Goal: Book appointment/travel/reservation

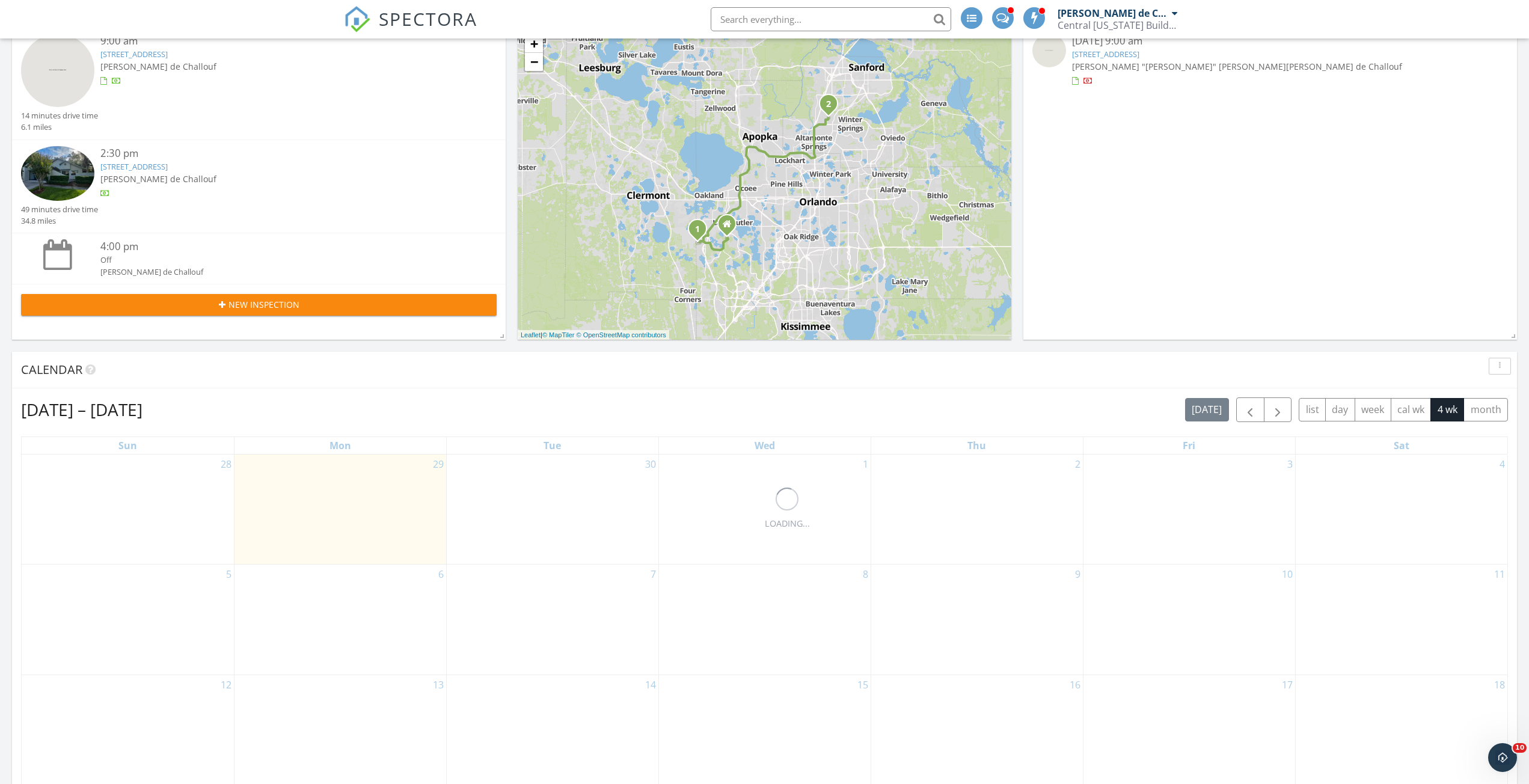
scroll to position [181, 0]
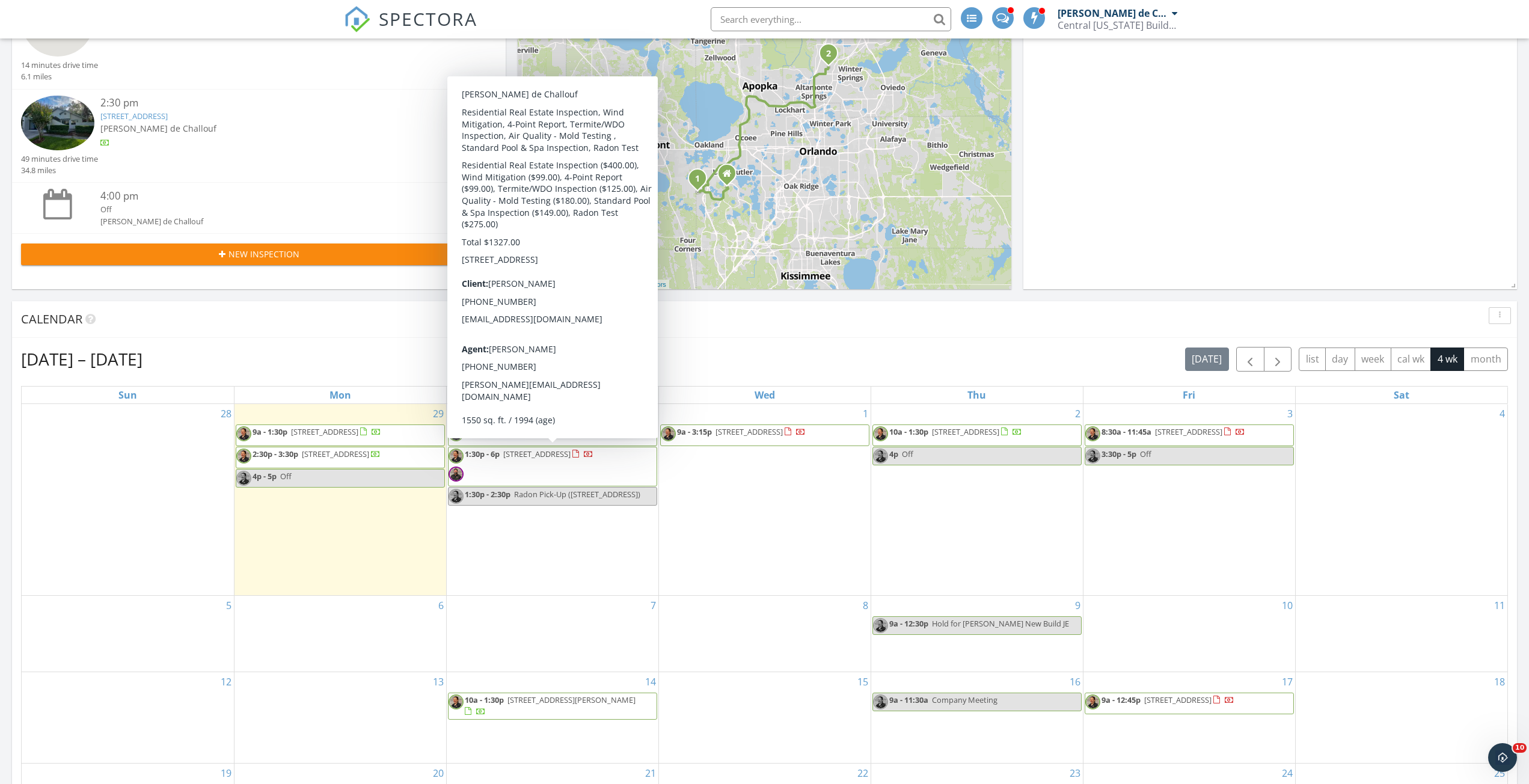
click at [507, 465] on span "1:30p - 6p 901 Forest Hill Dr, Minneola 34715" at bounding box center [521, 466] width 145 height 36
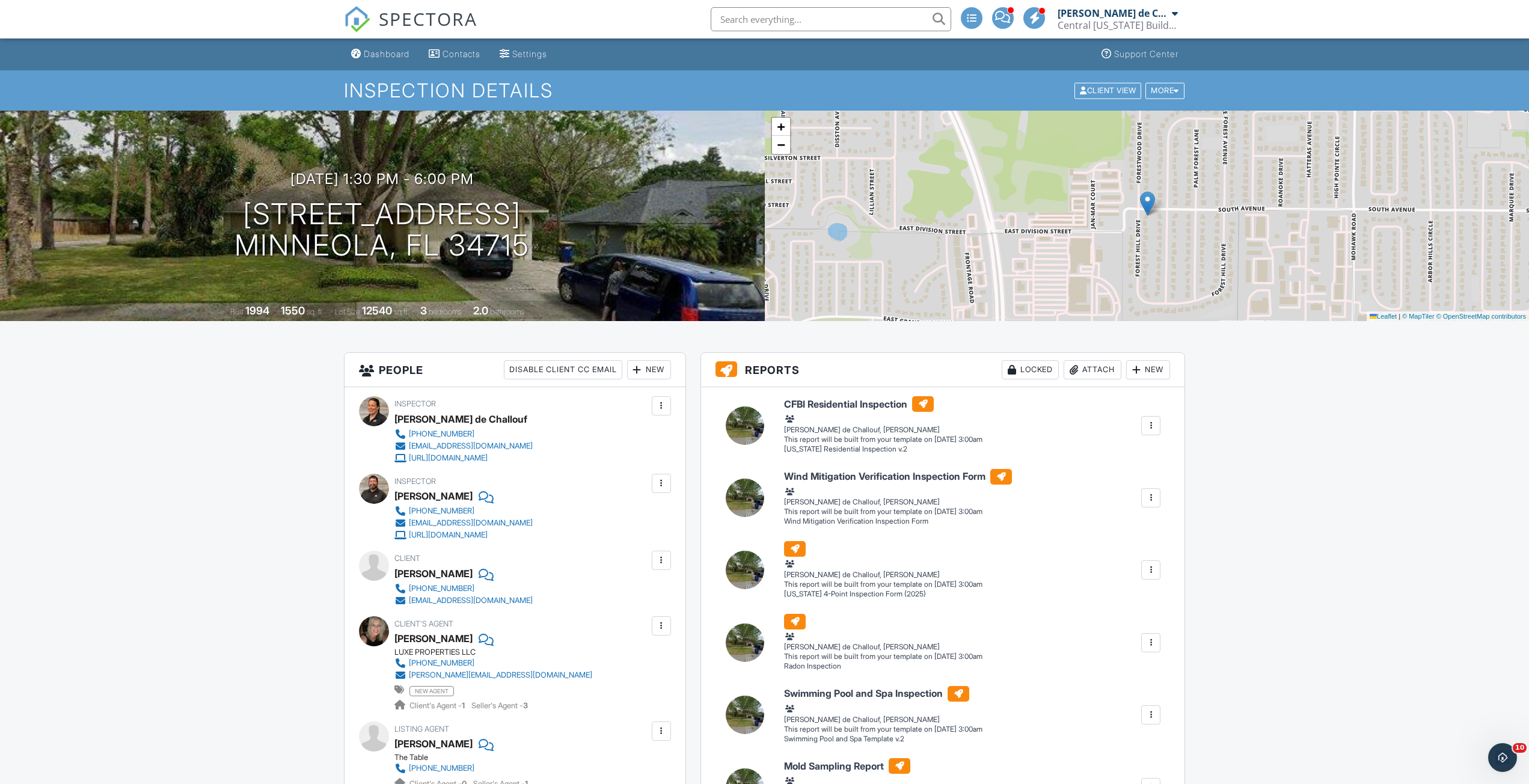
click at [405, 19] on span "SPECTORA" at bounding box center [428, 19] width 98 height 26
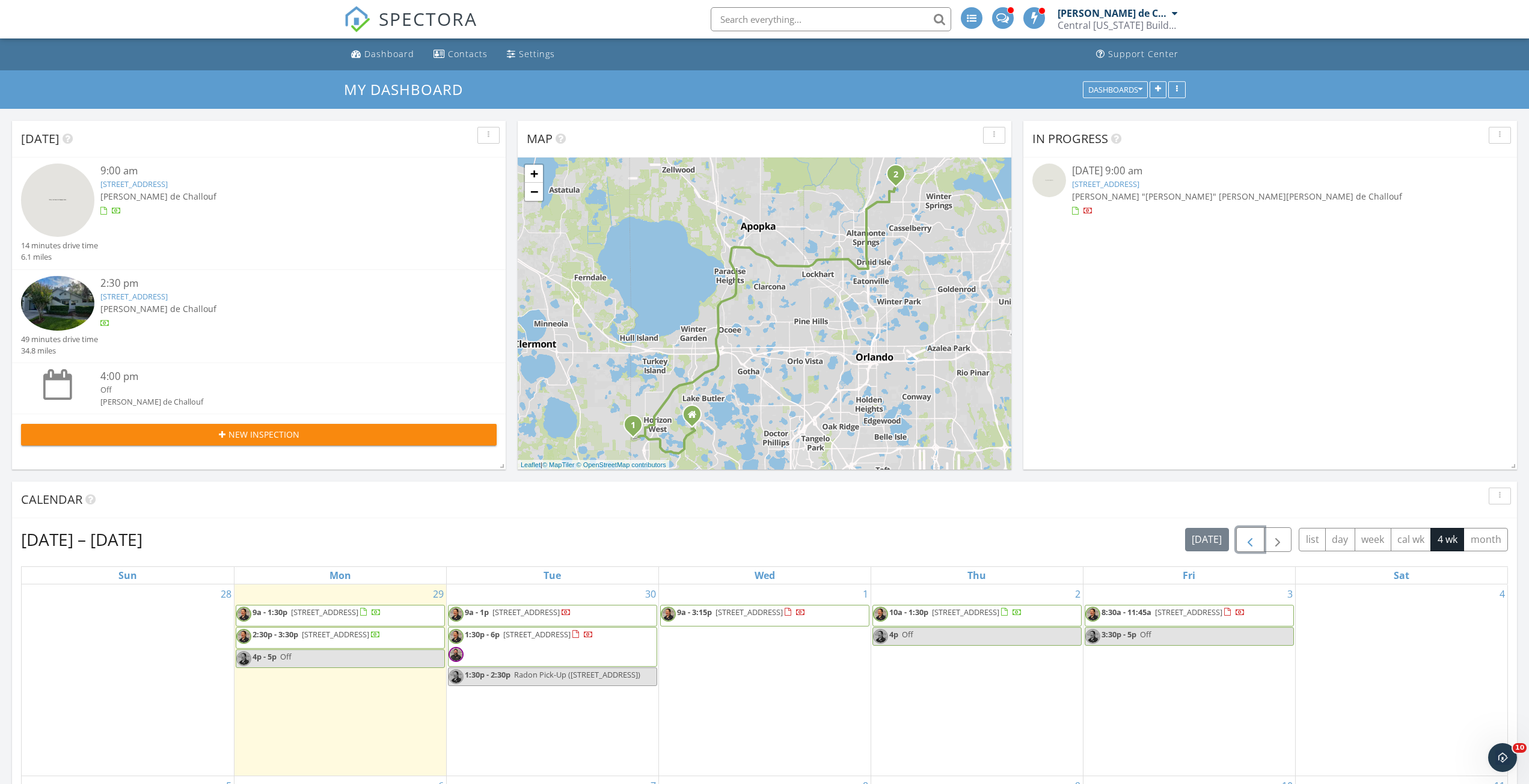
click at [1251, 545] on span "button" at bounding box center [1250, 540] width 15 height 15
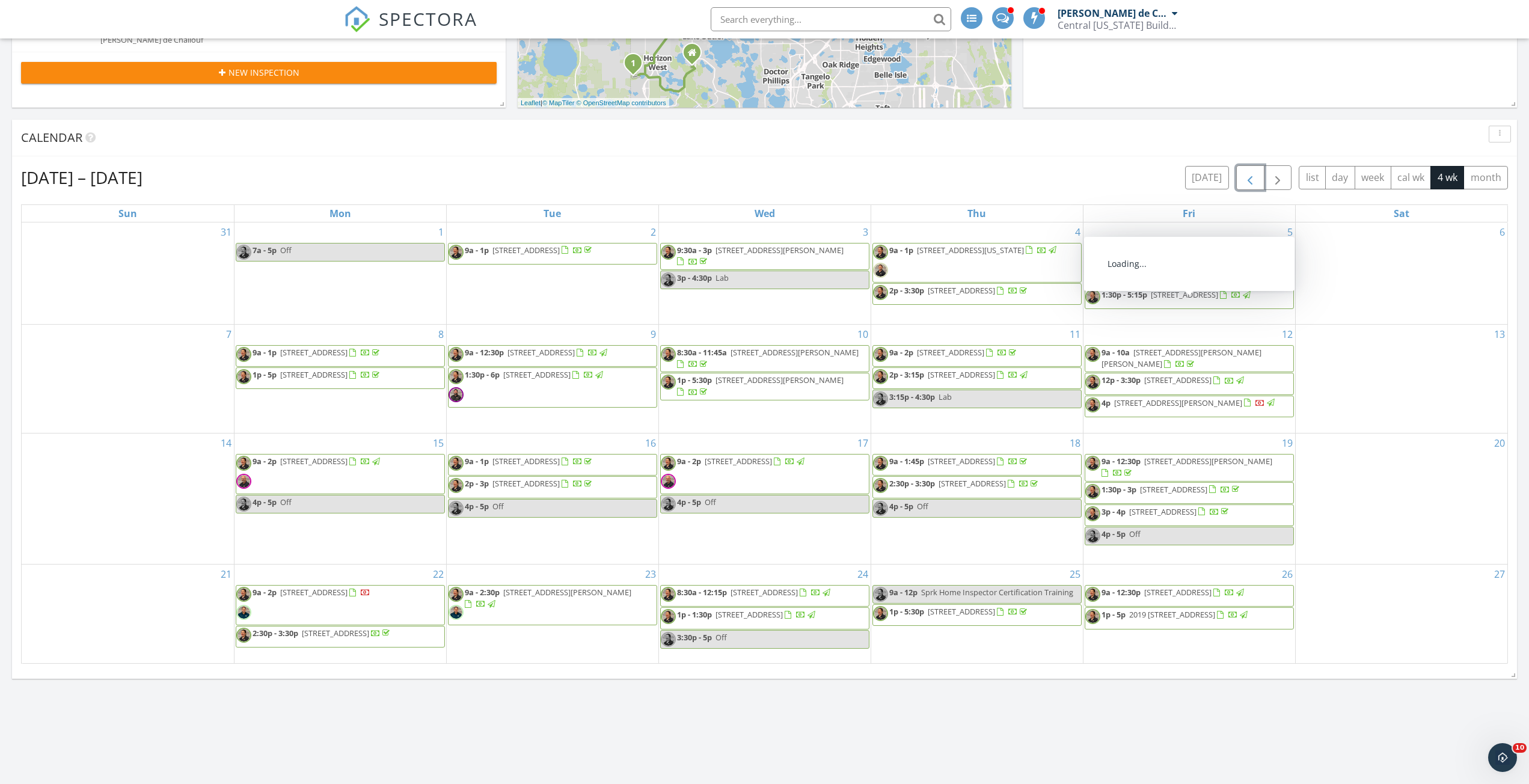
scroll to position [481, 0]
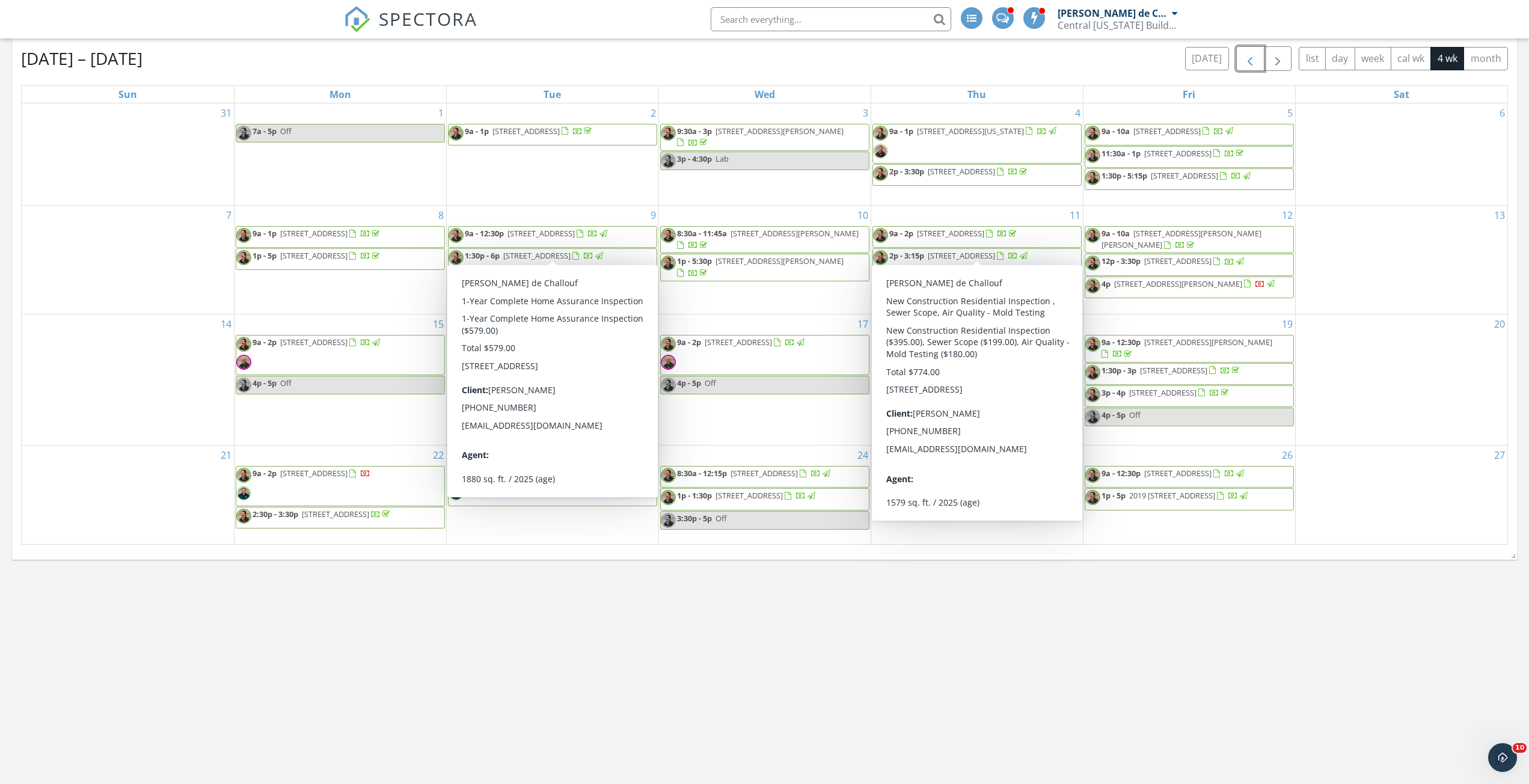
click at [102, 185] on div "31" at bounding box center [128, 154] width 212 height 101
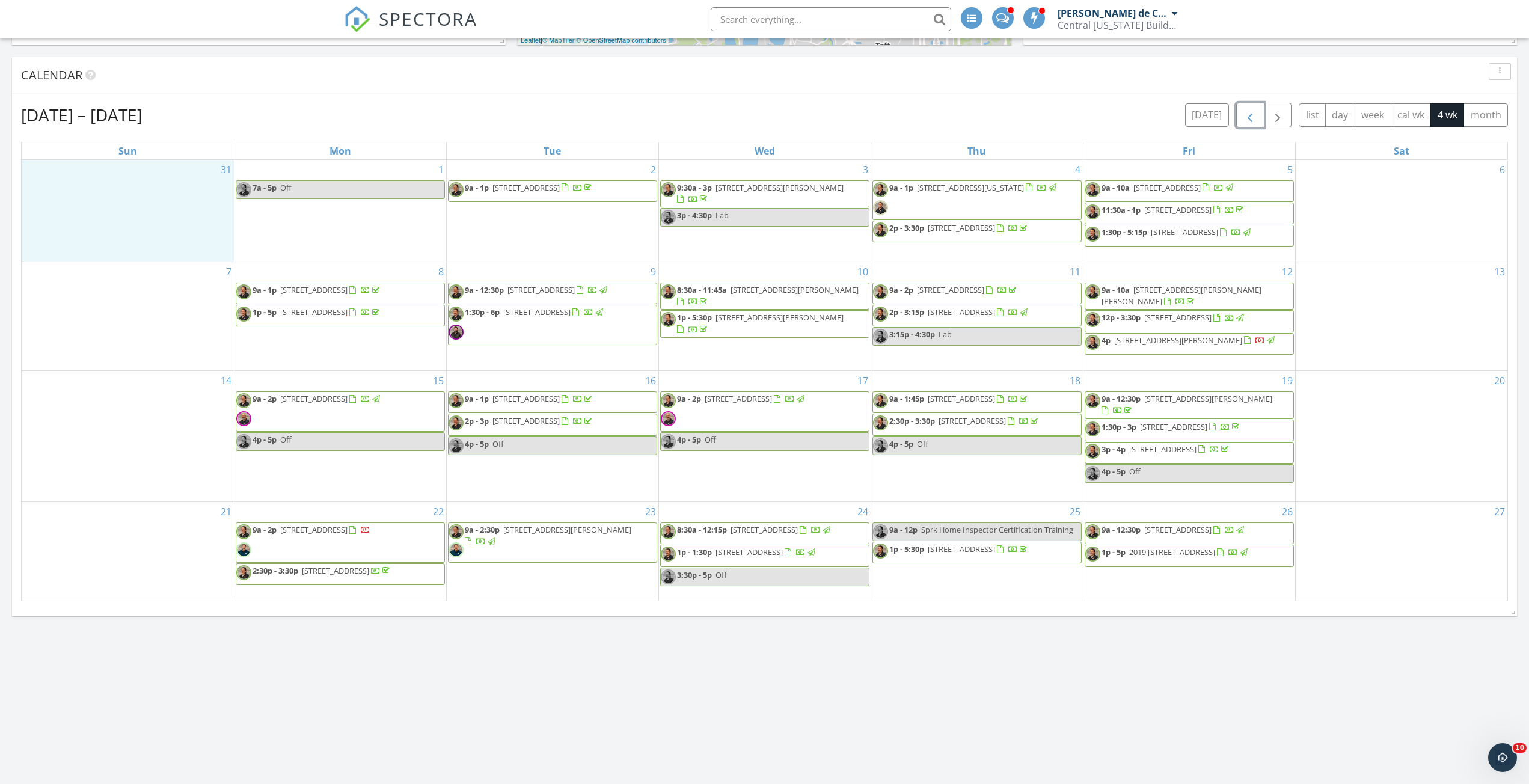
scroll to position [301, 0]
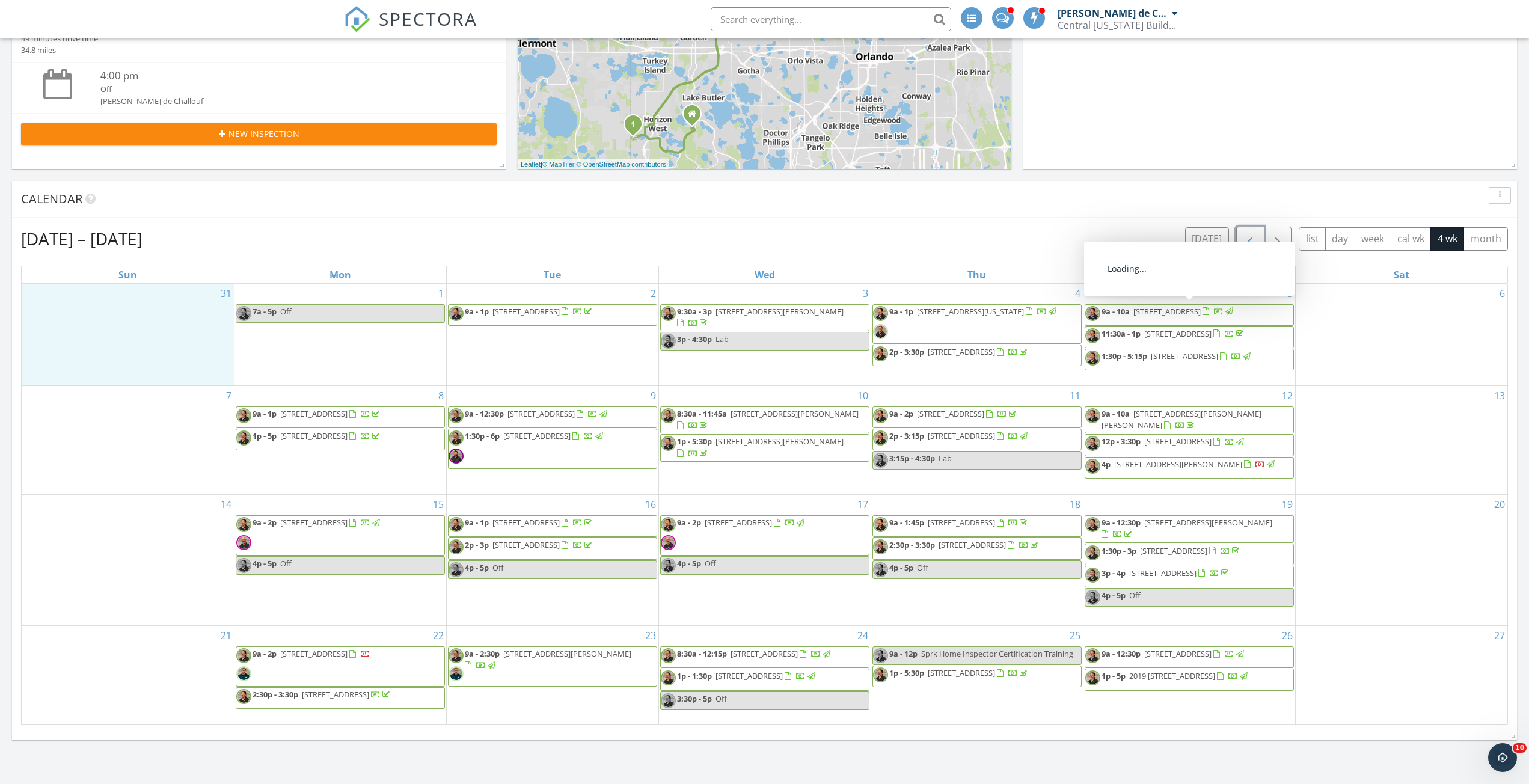
click at [1248, 238] on span "button" at bounding box center [1250, 239] width 15 height 15
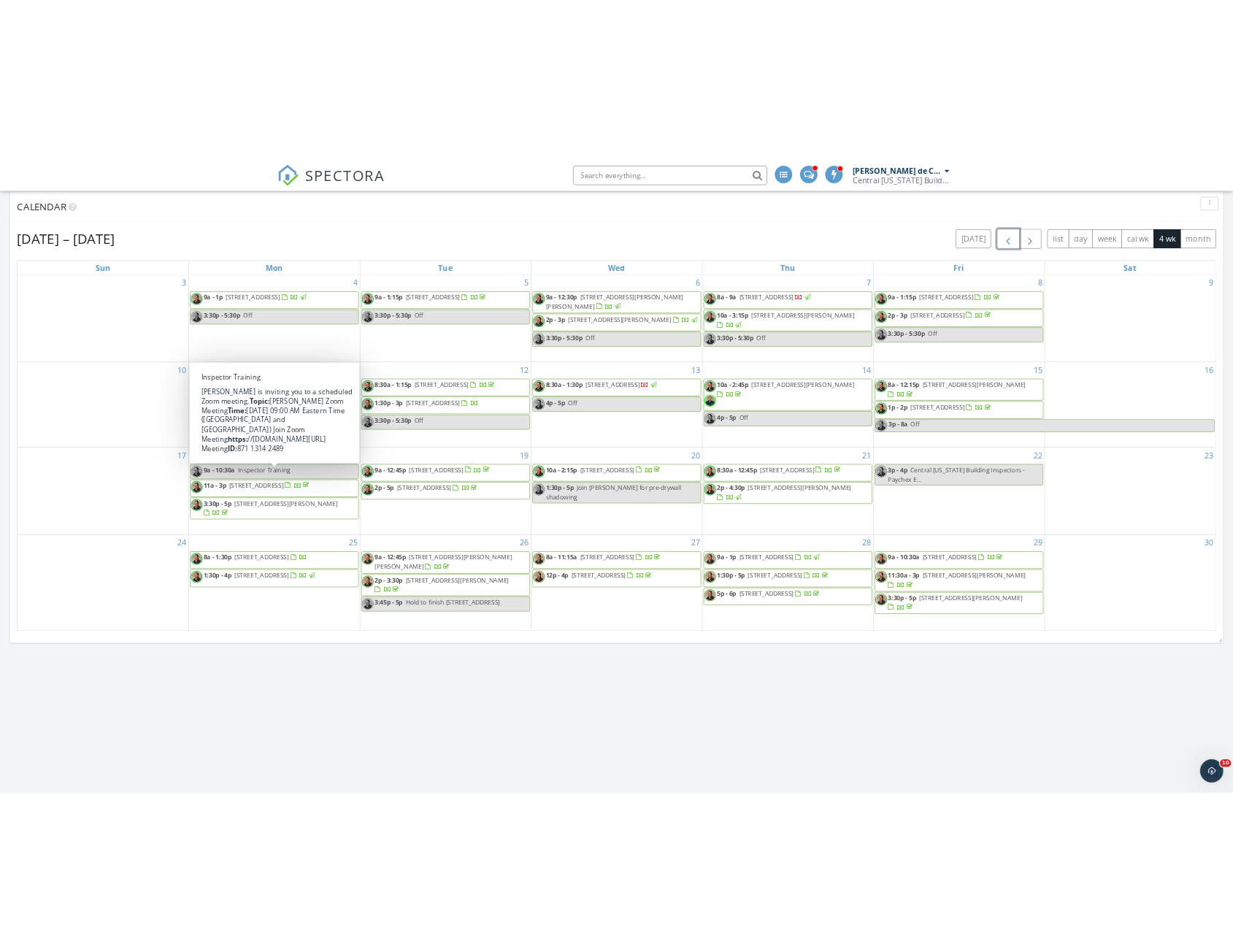
scroll to position [511, 0]
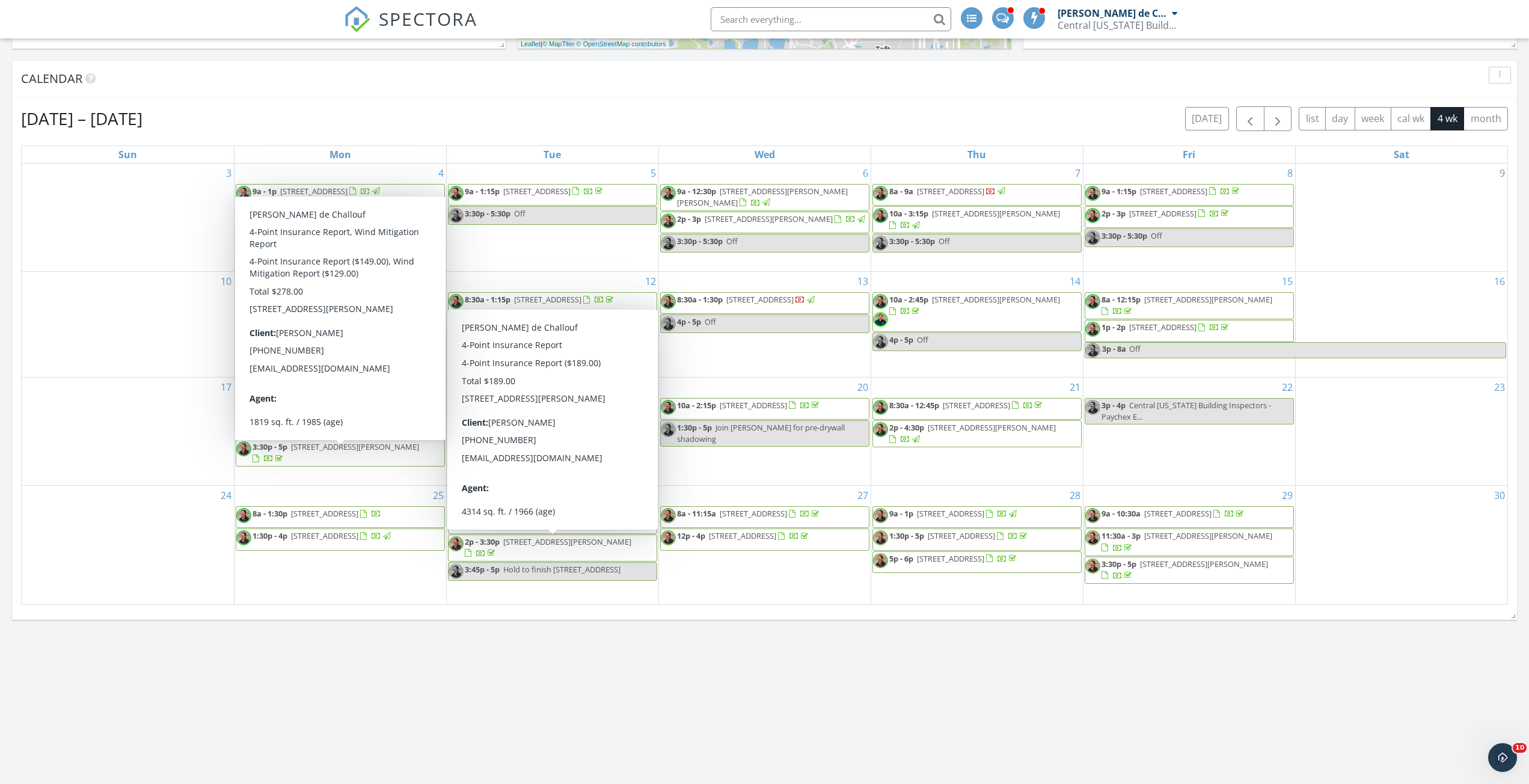
click at [326, 648] on div "Today 9:00 am 6299 Argent Wood Dr , Winter Garden, FL 34787 Luzmarina Larez Val…" at bounding box center [764, 430] width 1529 height 1485
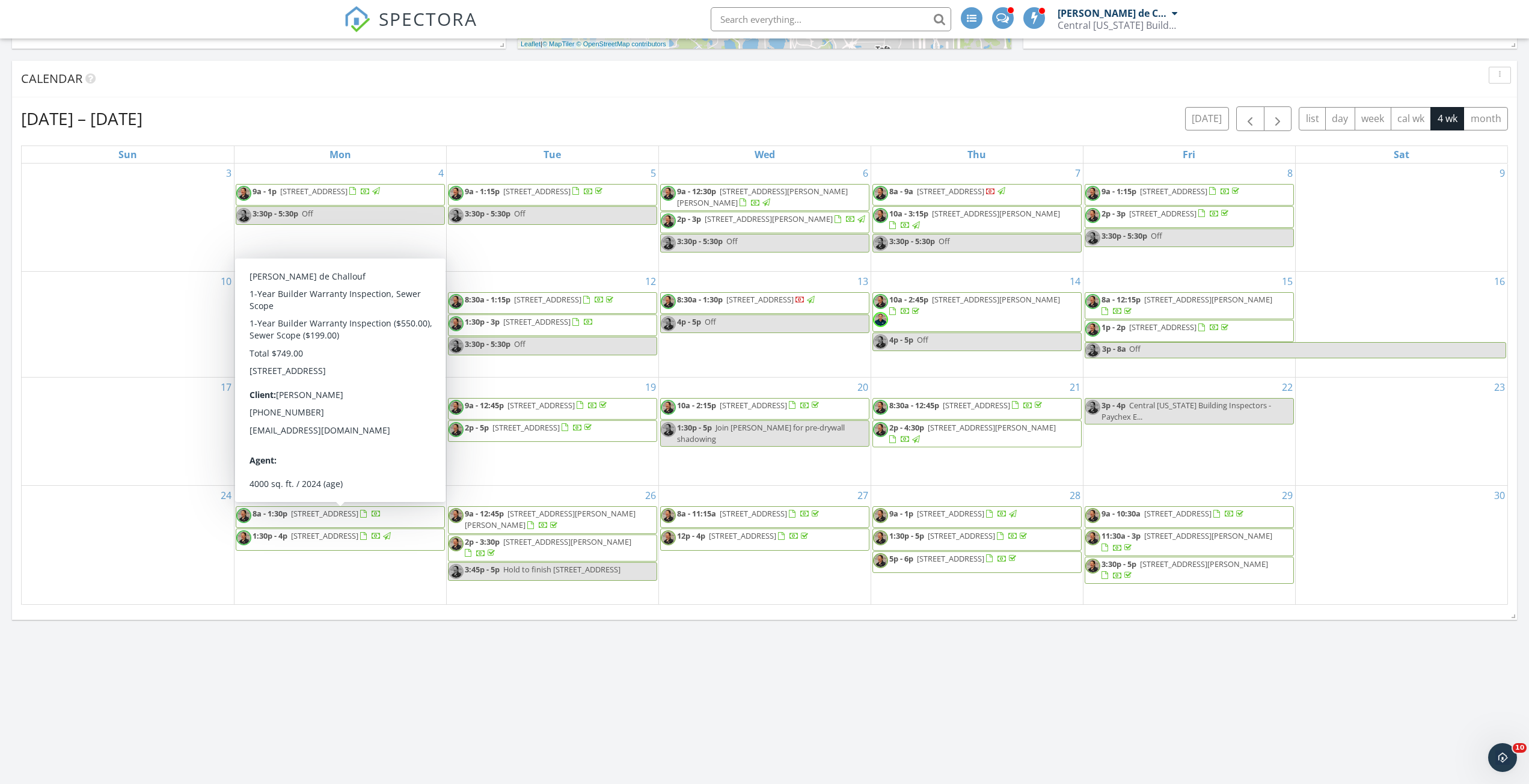
click at [128, 548] on div "24" at bounding box center [128, 545] width 212 height 119
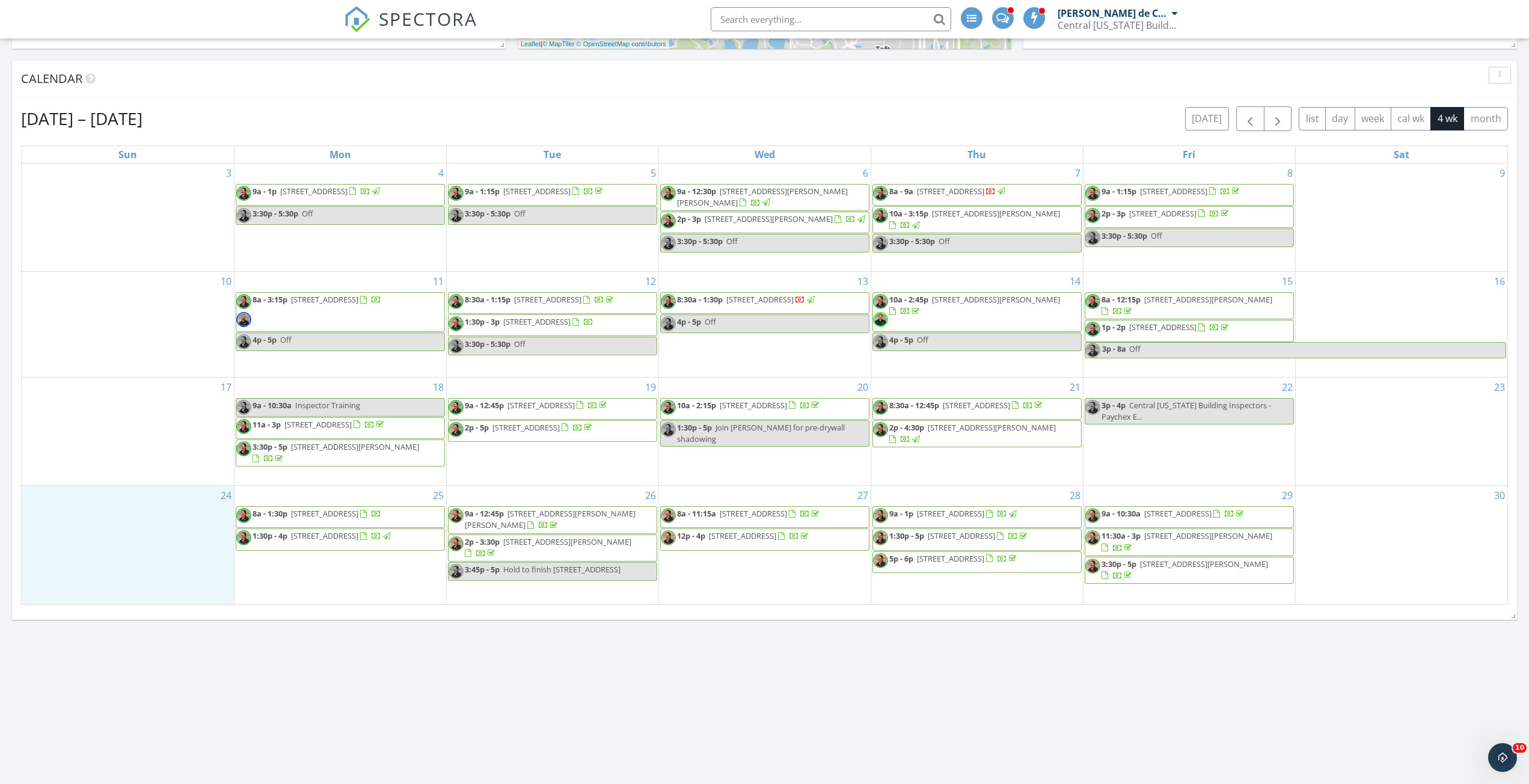
click at [1070, 648] on div "Today 9:00 am 6299 Argent Wood Dr , Winter Garden, FL 34787 Luzmarina Larez Val…" at bounding box center [764, 430] width 1529 height 1485
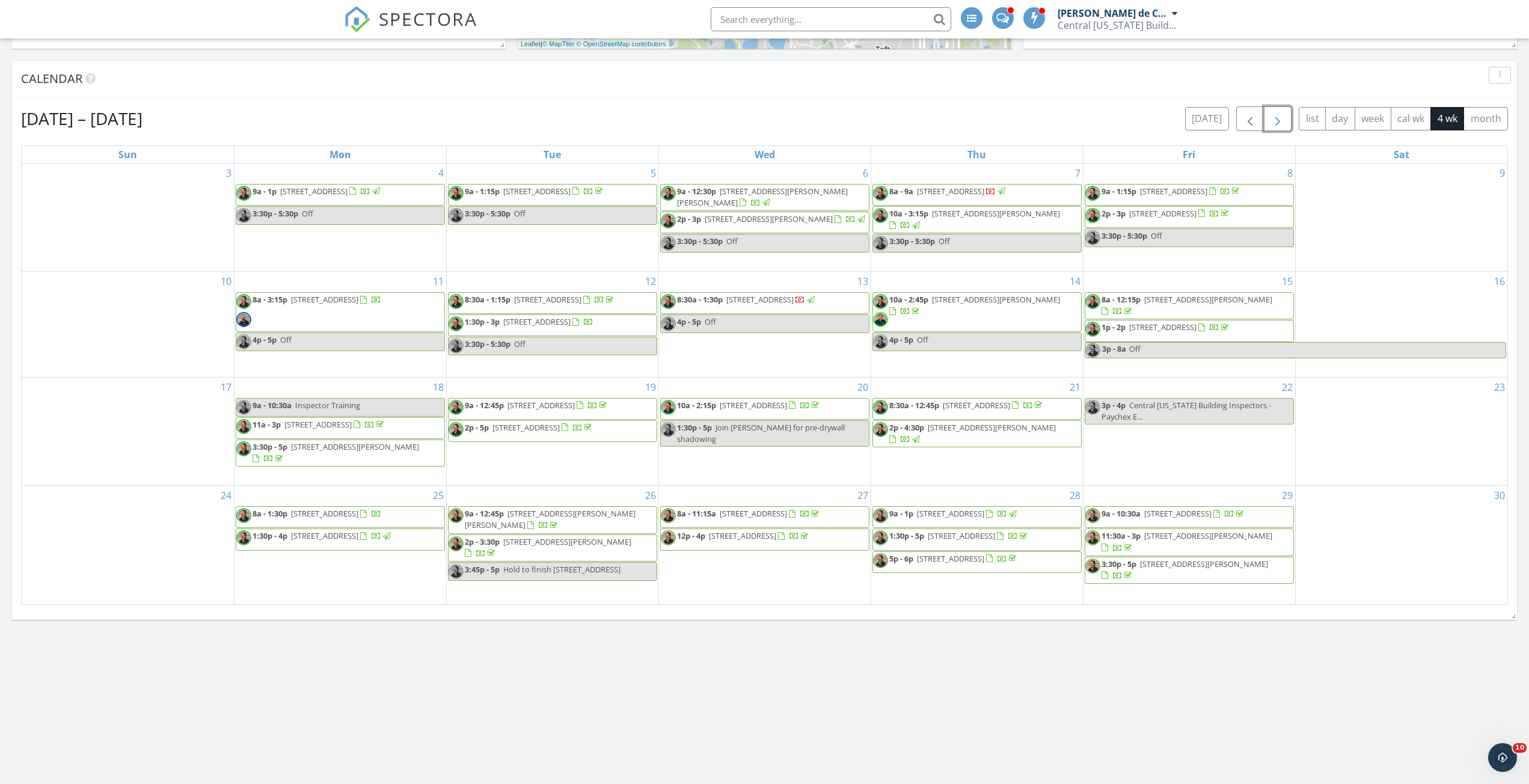
click at [1277, 120] on span "button" at bounding box center [1278, 119] width 15 height 15
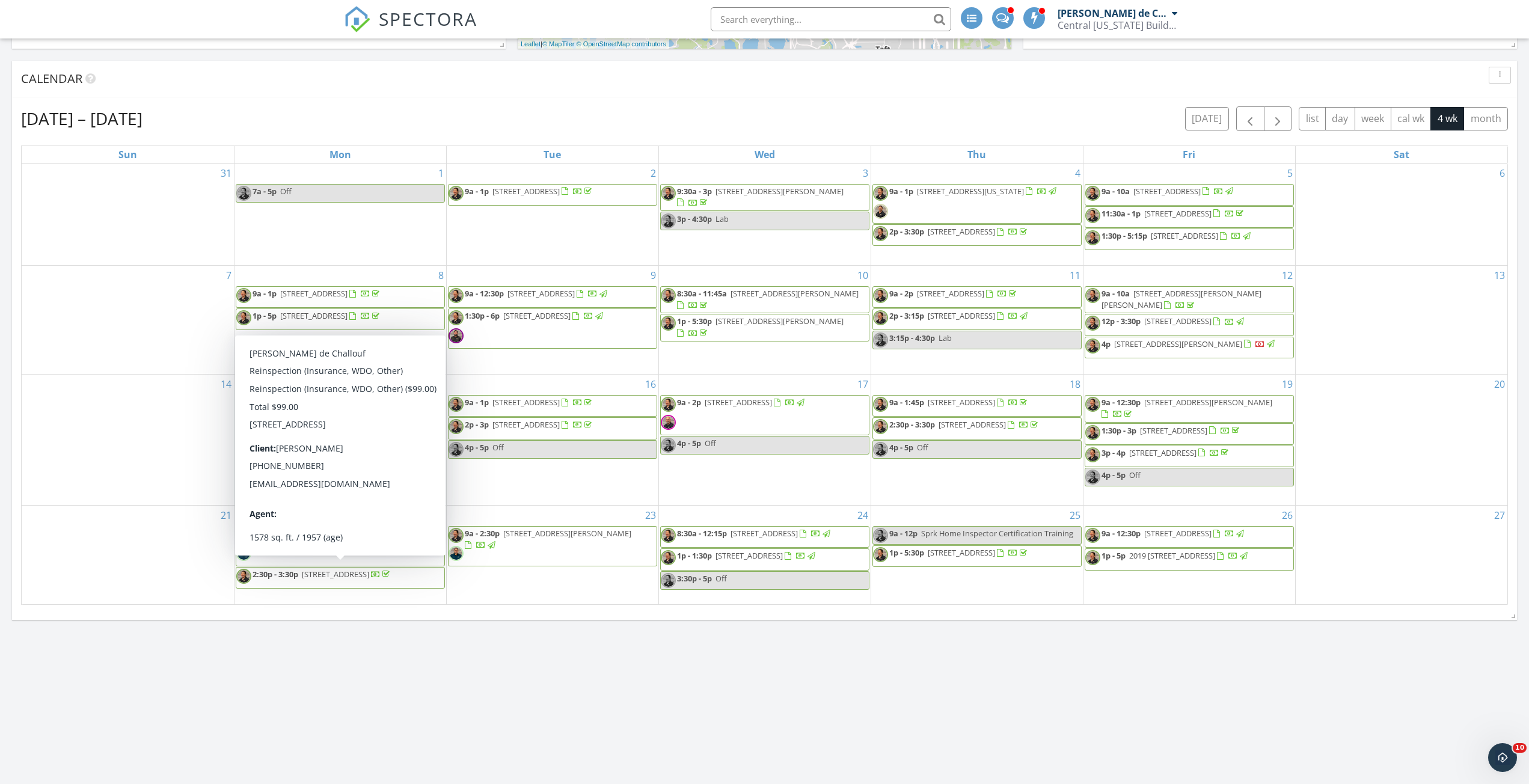
click at [278, 700] on div "Today 9:00 am 6299 Argent Wood Dr , Winter Garden, FL 34787 Luzmarina Larez Val…" at bounding box center [764, 430] width 1529 height 1485
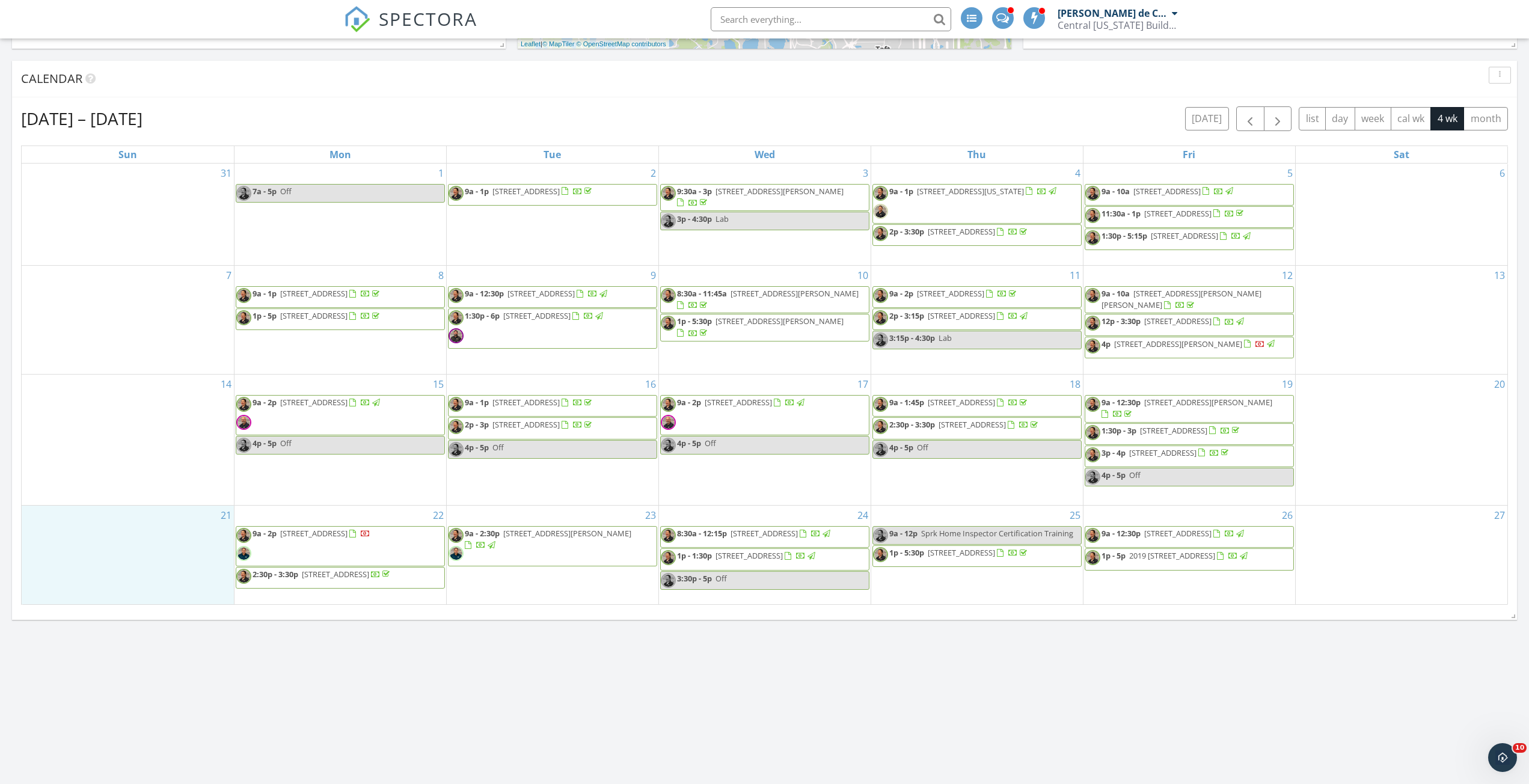
click at [187, 580] on div "21" at bounding box center [128, 554] width 212 height 98
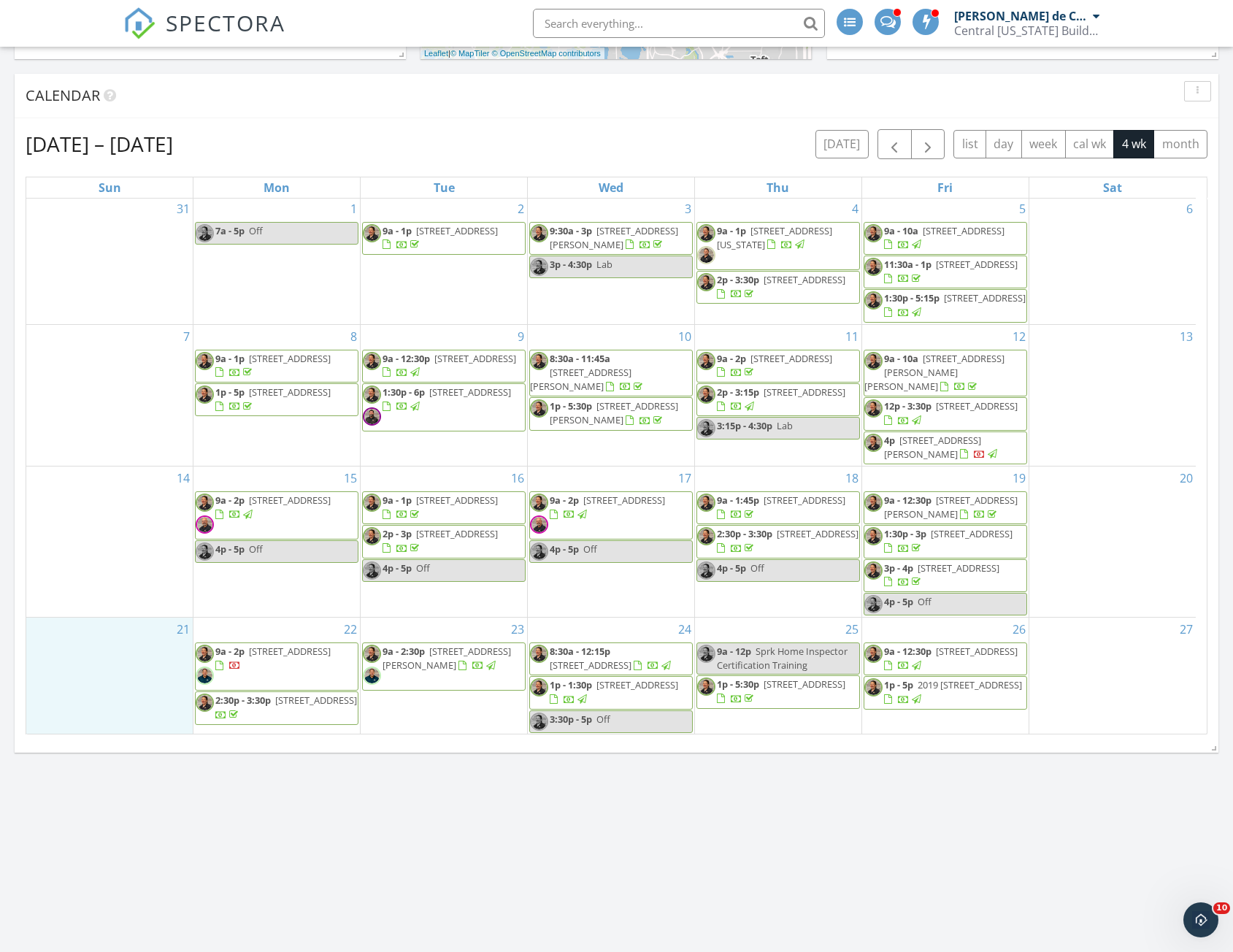
scroll to position [44, 0]
click at [925, 143] on span "button" at bounding box center [928, 145] width 18 height 18
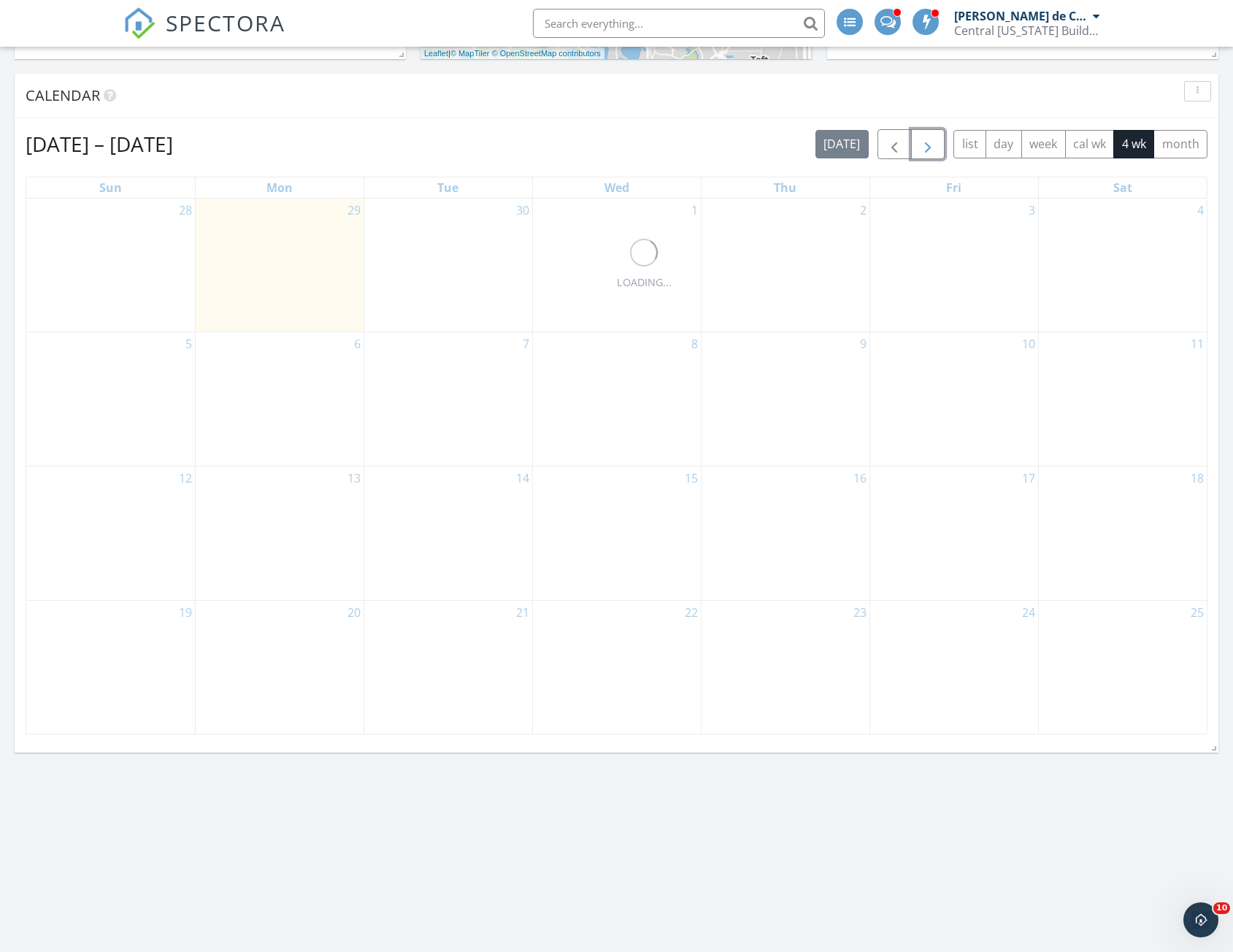
scroll to position [0, 0]
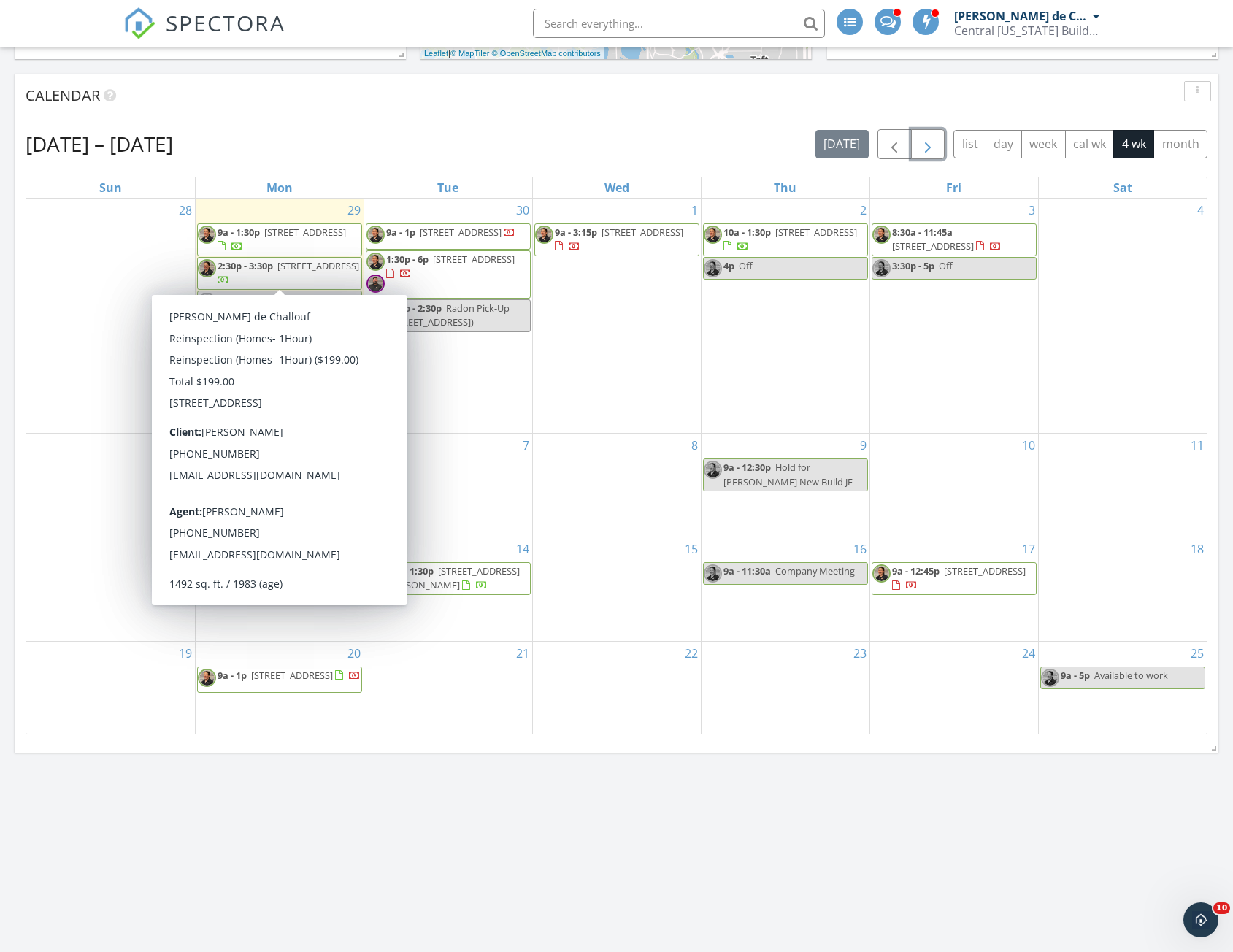
click at [630, 696] on div "22" at bounding box center [616, 687] width 167 height 92
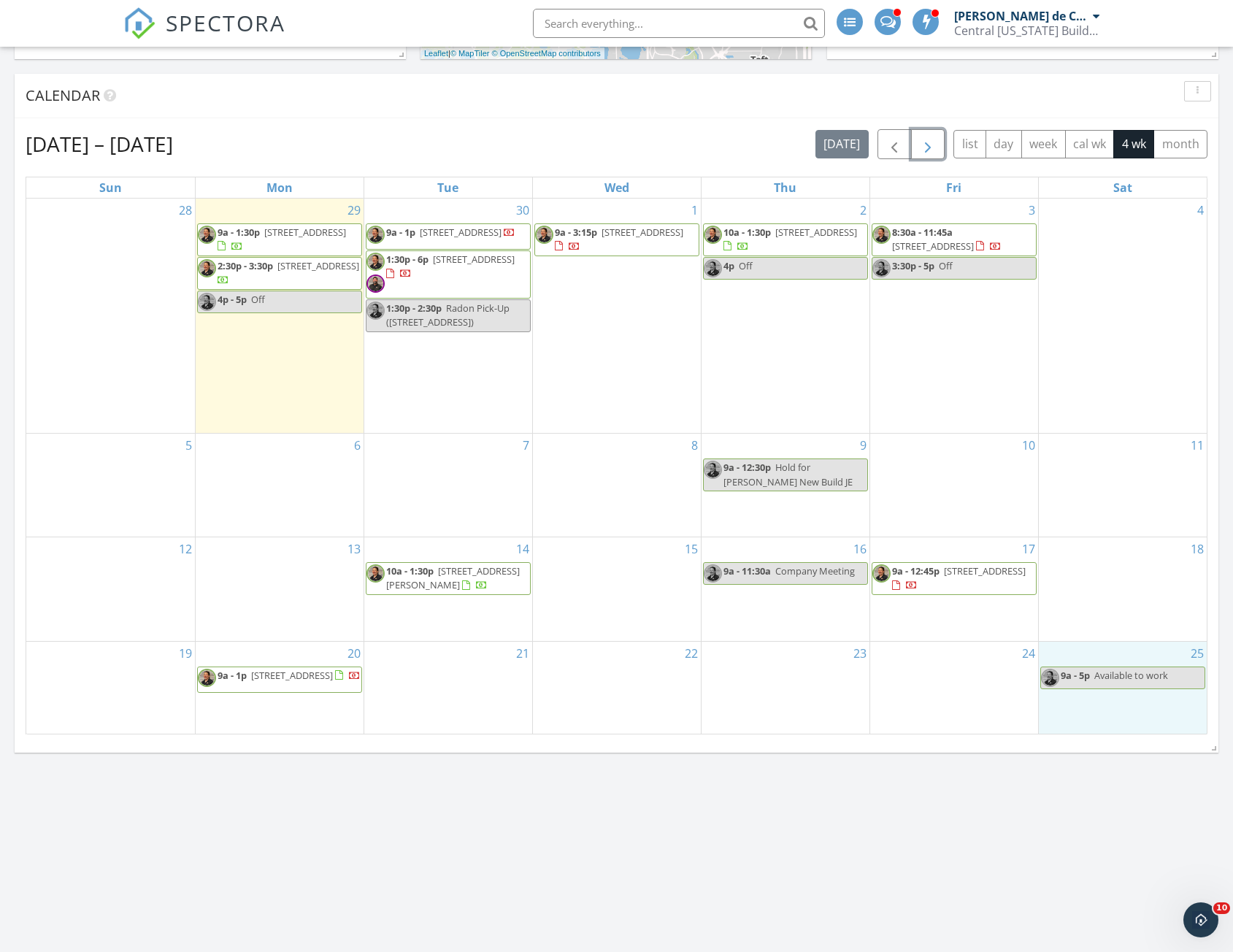
click at [1122, 700] on div "25 9a - 5p Available to work" at bounding box center [1122, 687] width 168 height 92
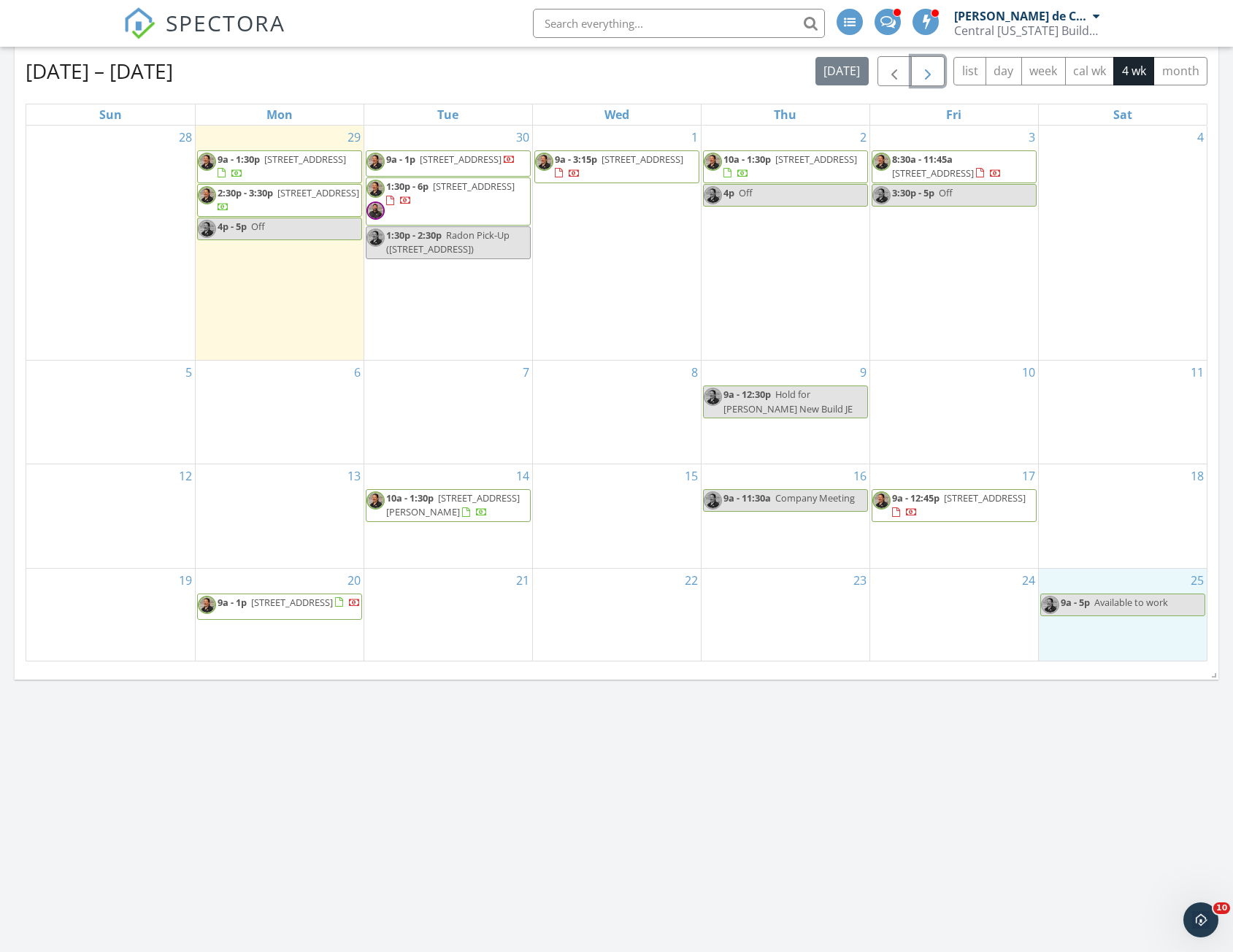
scroll to position [592, 0]
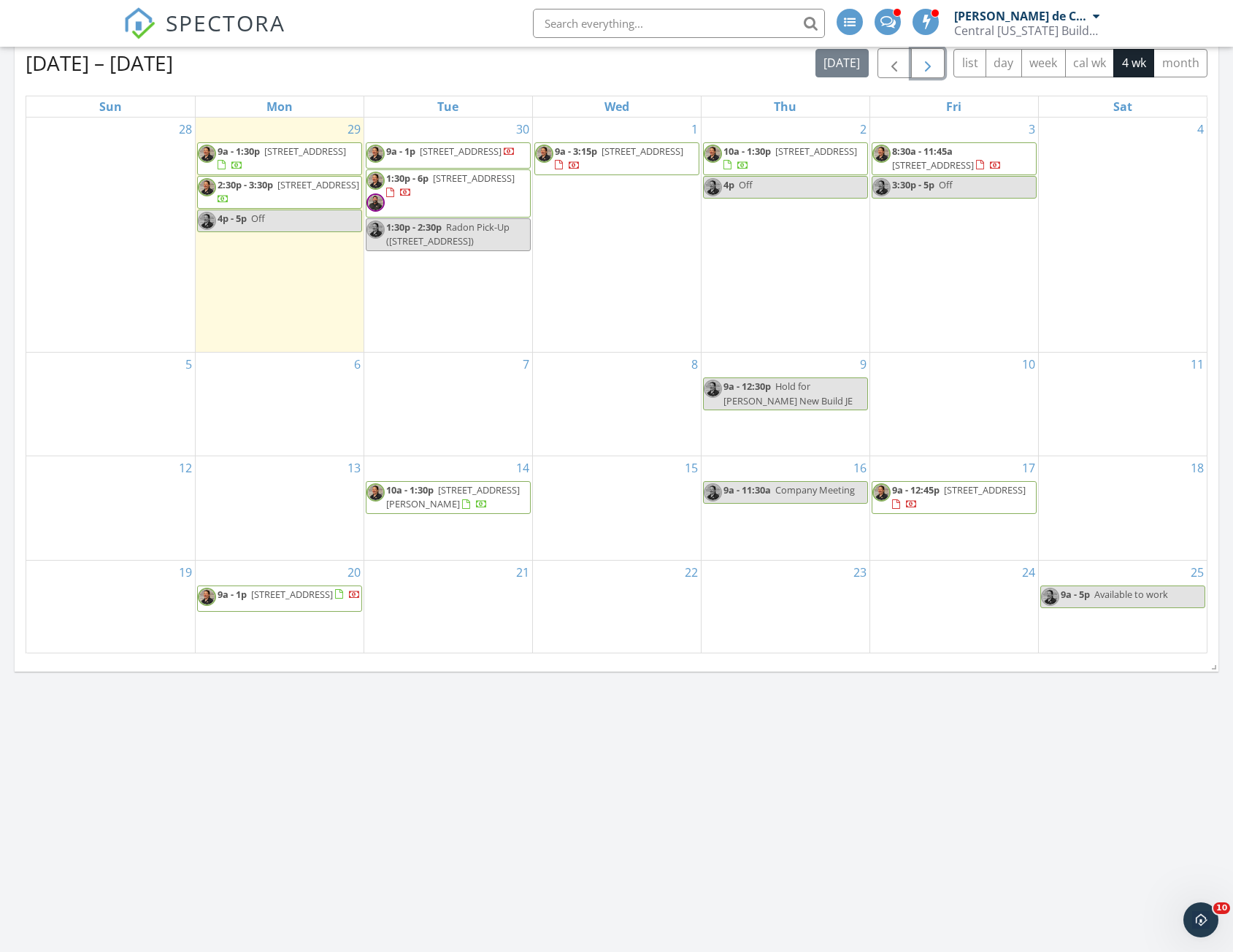
click at [919, 71] on span "button" at bounding box center [928, 63] width 18 height 18
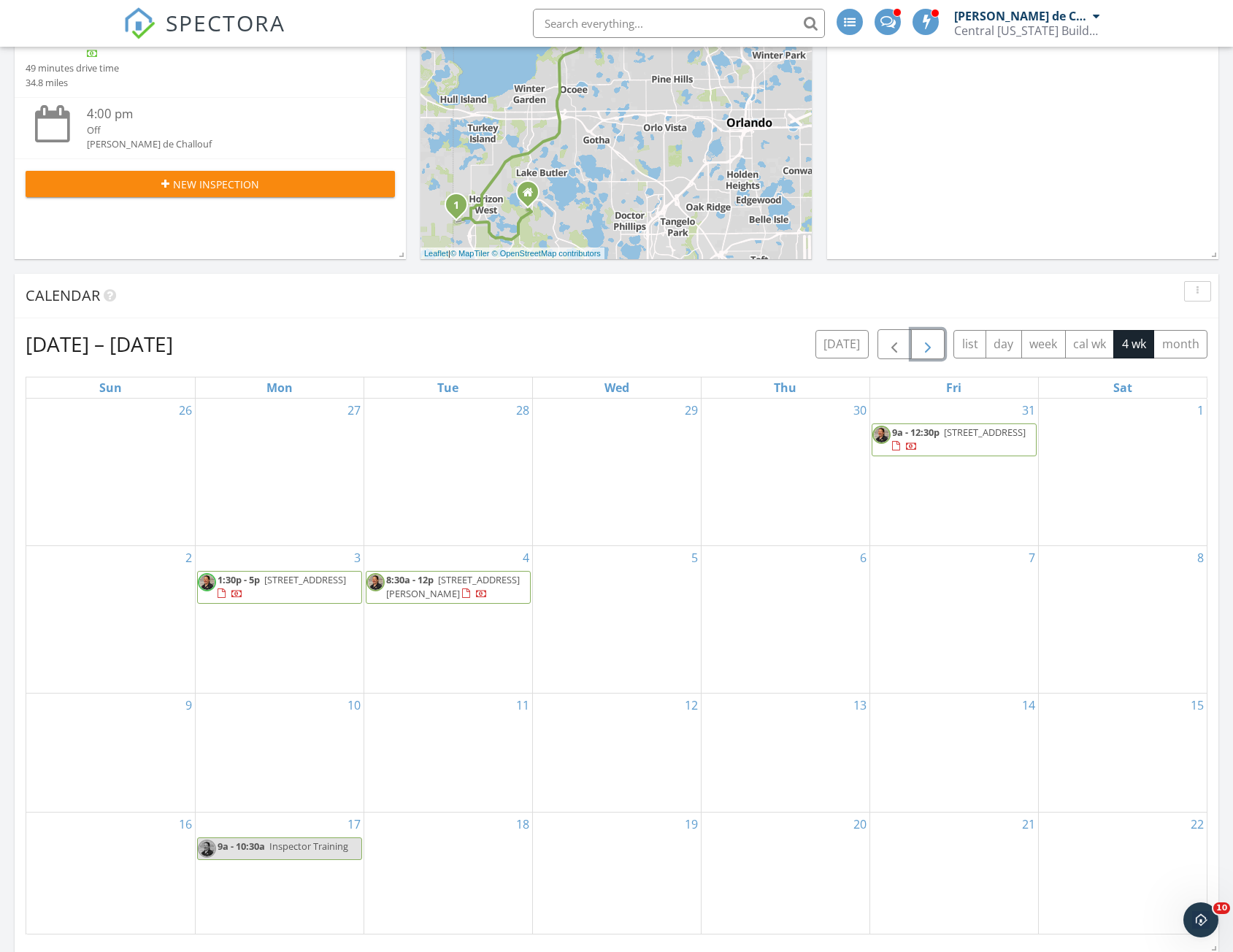
scroll to position [300, 0]
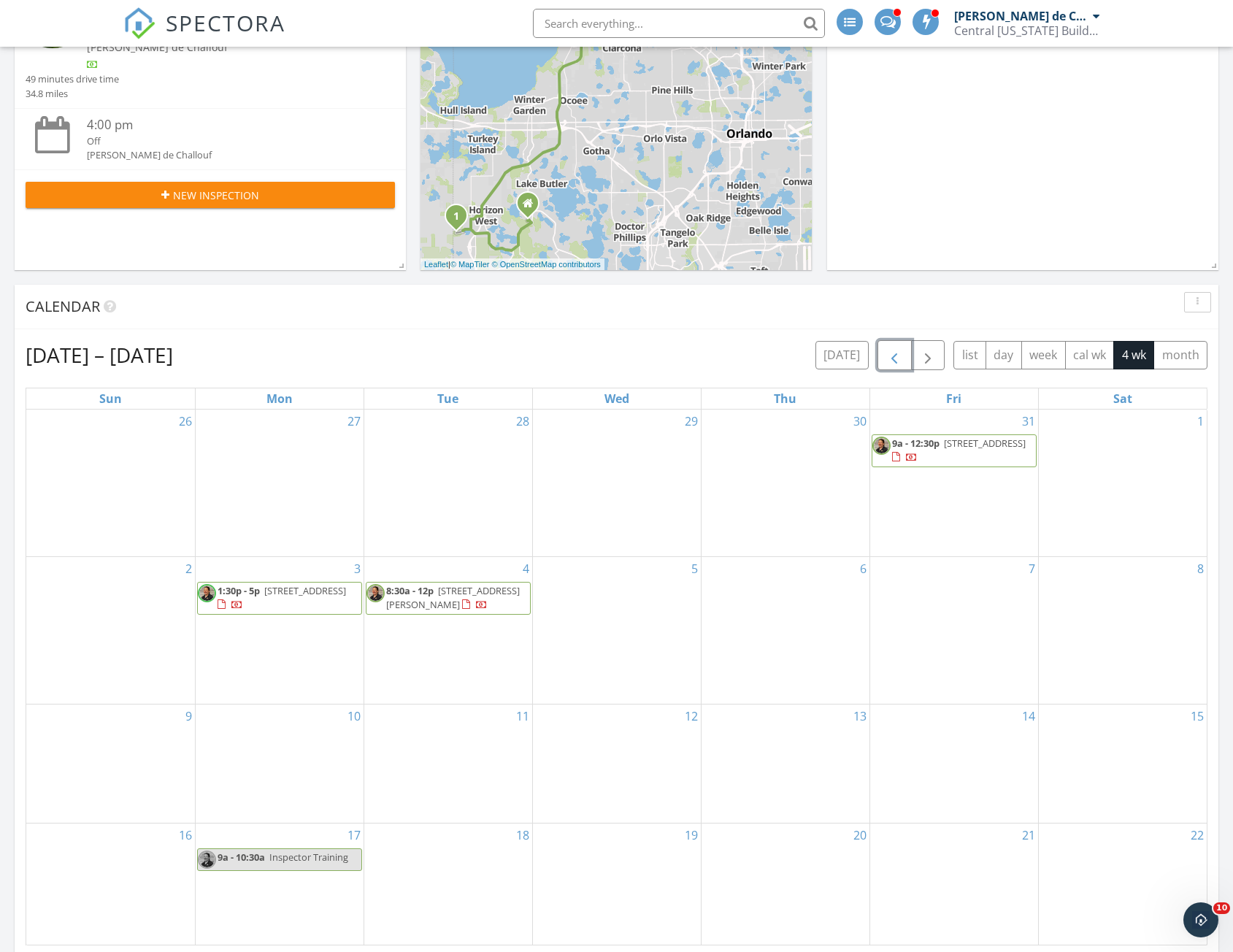
click at [894, 350] on span "button" at bounding box center [894, 356] width 18 height 18
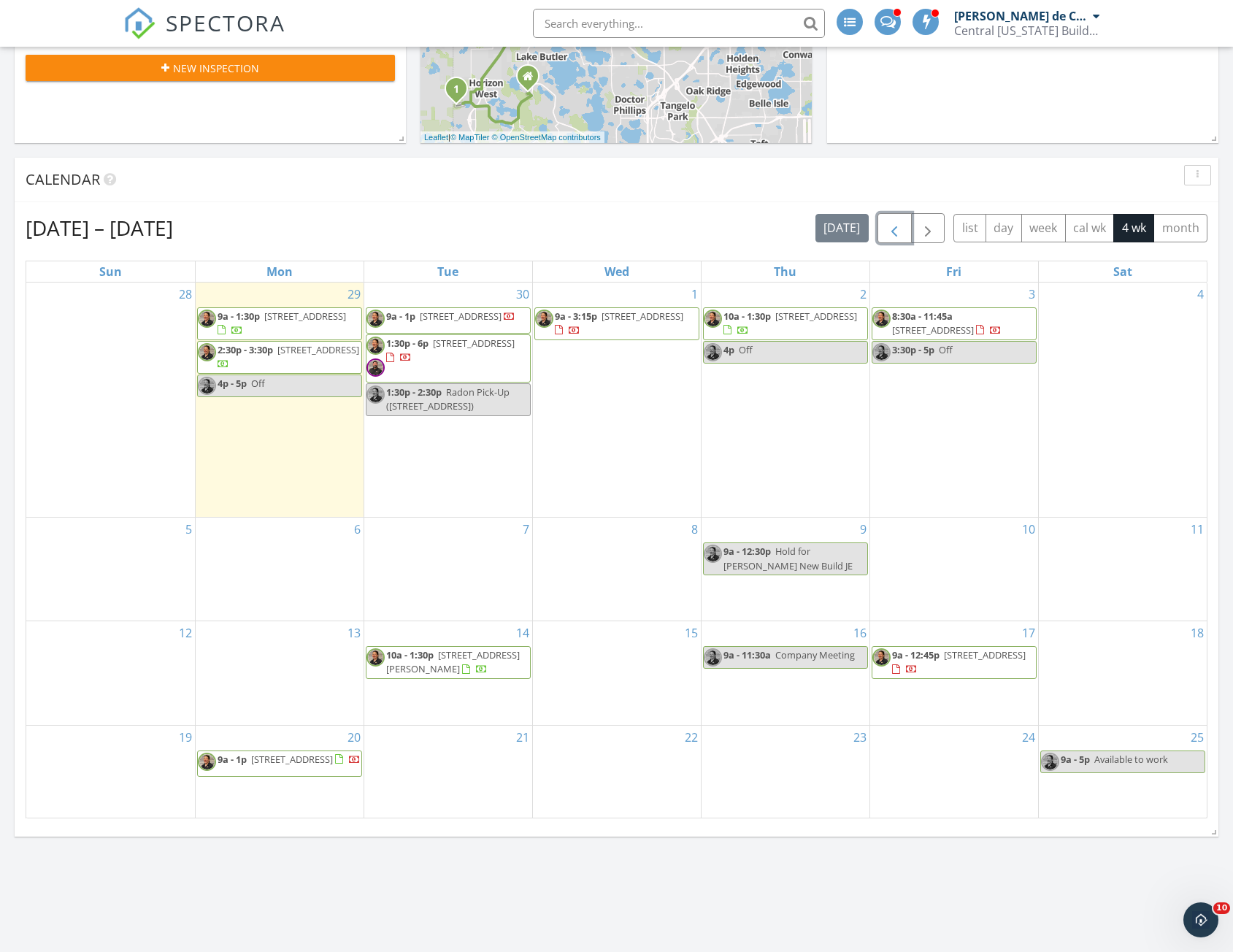
scroll to position [446, 0]
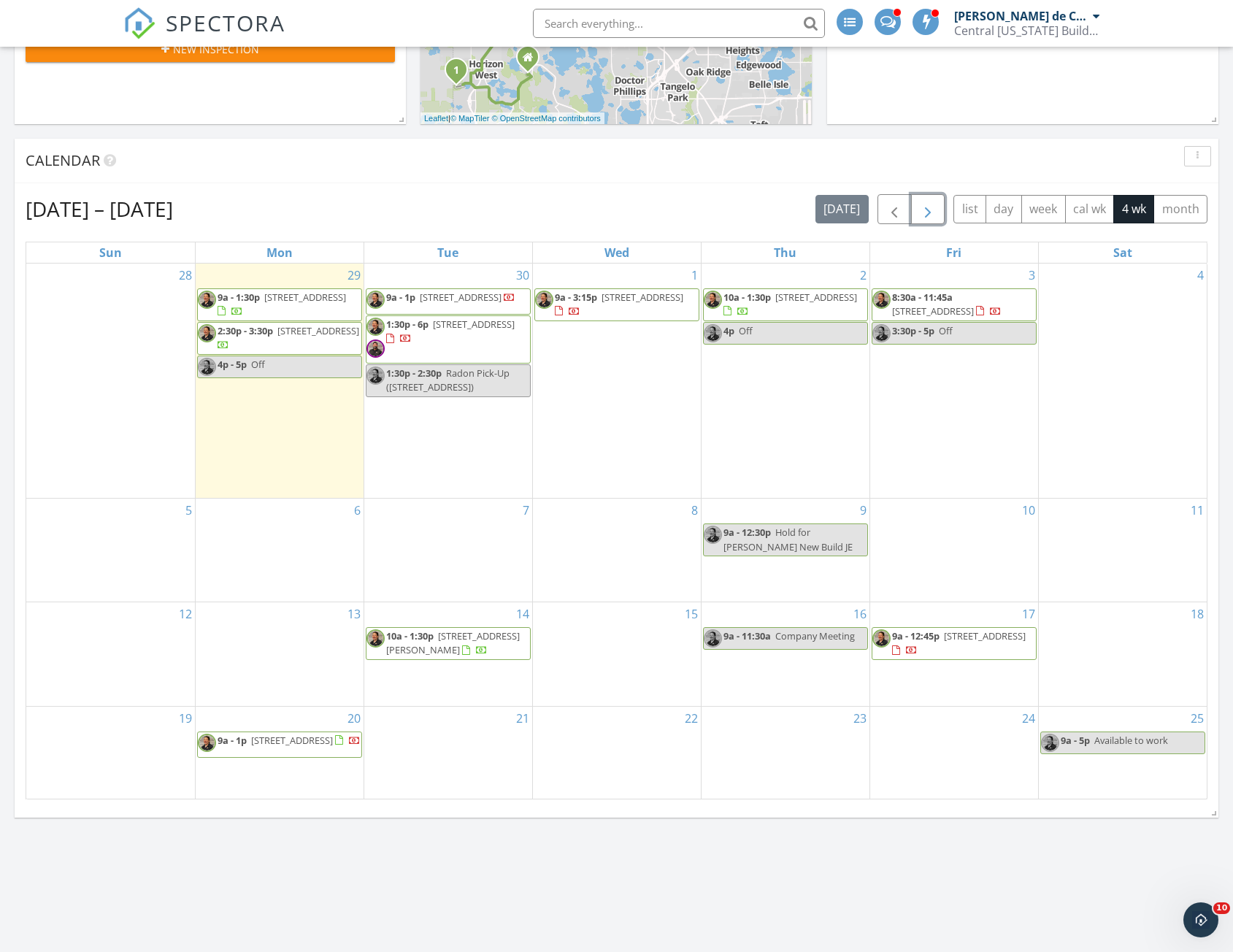
click at [927, 210] on span "button" at bounding box center [928, 210] width 18 height 18
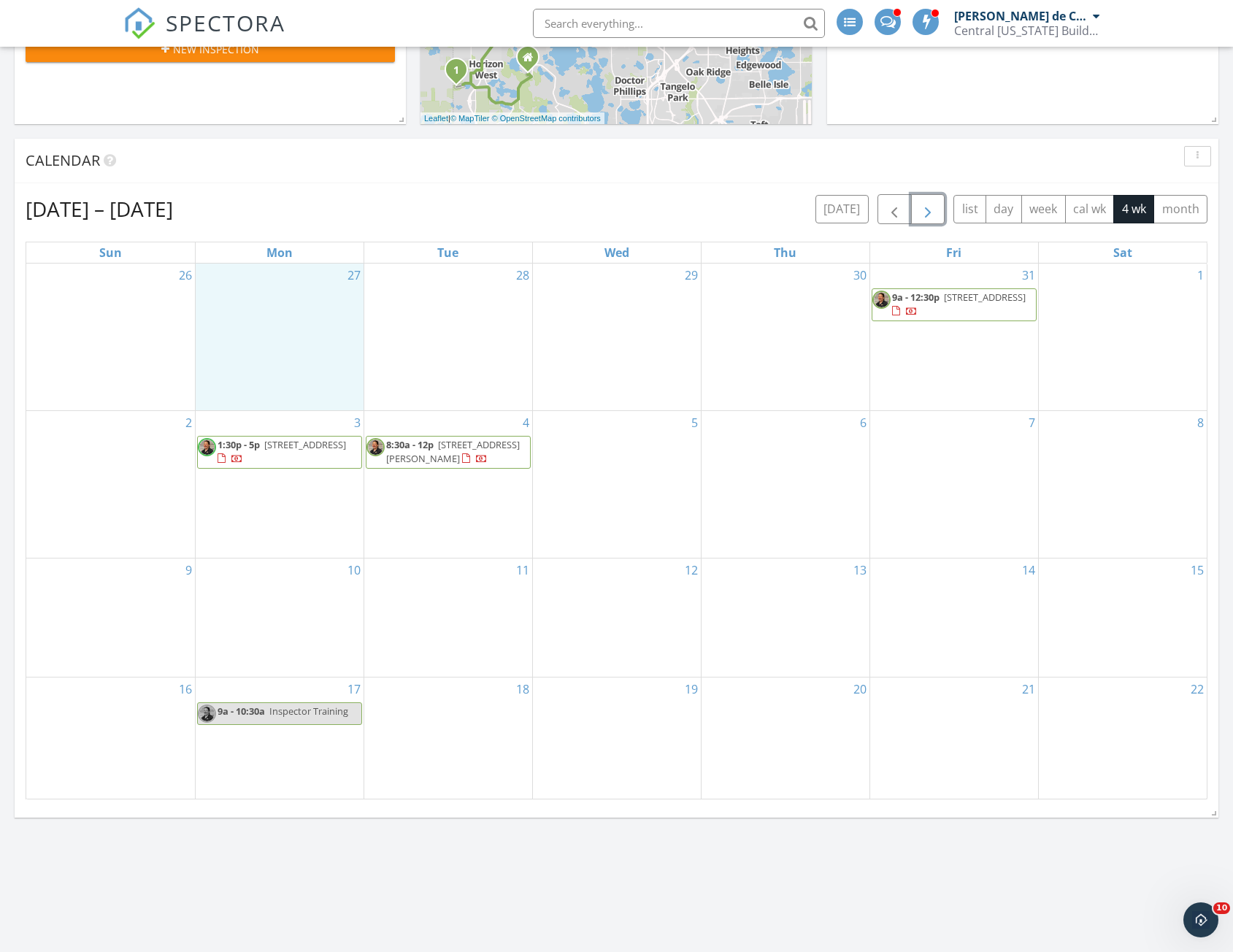
click at [296, 341] on div "27" at bounding box center [279, 337] width 167 height 147
click at [265, 301] on link "Event" at bounding box center [277, 303] width 75 height 24
select select "9"
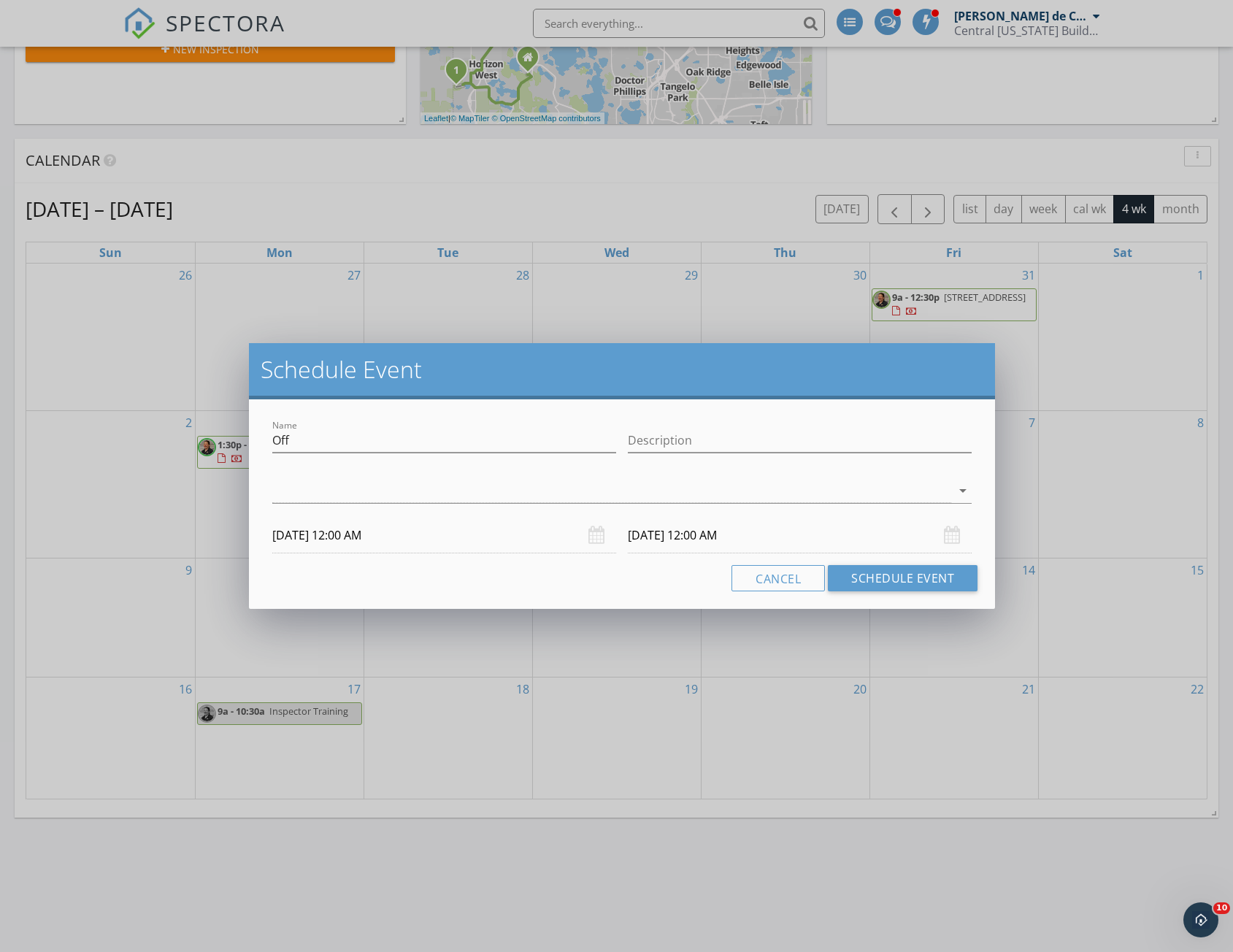
click at [747, 547] on input "10/28/2025 12:00 AM" at bounding box center [800, 535] width 344 height 35
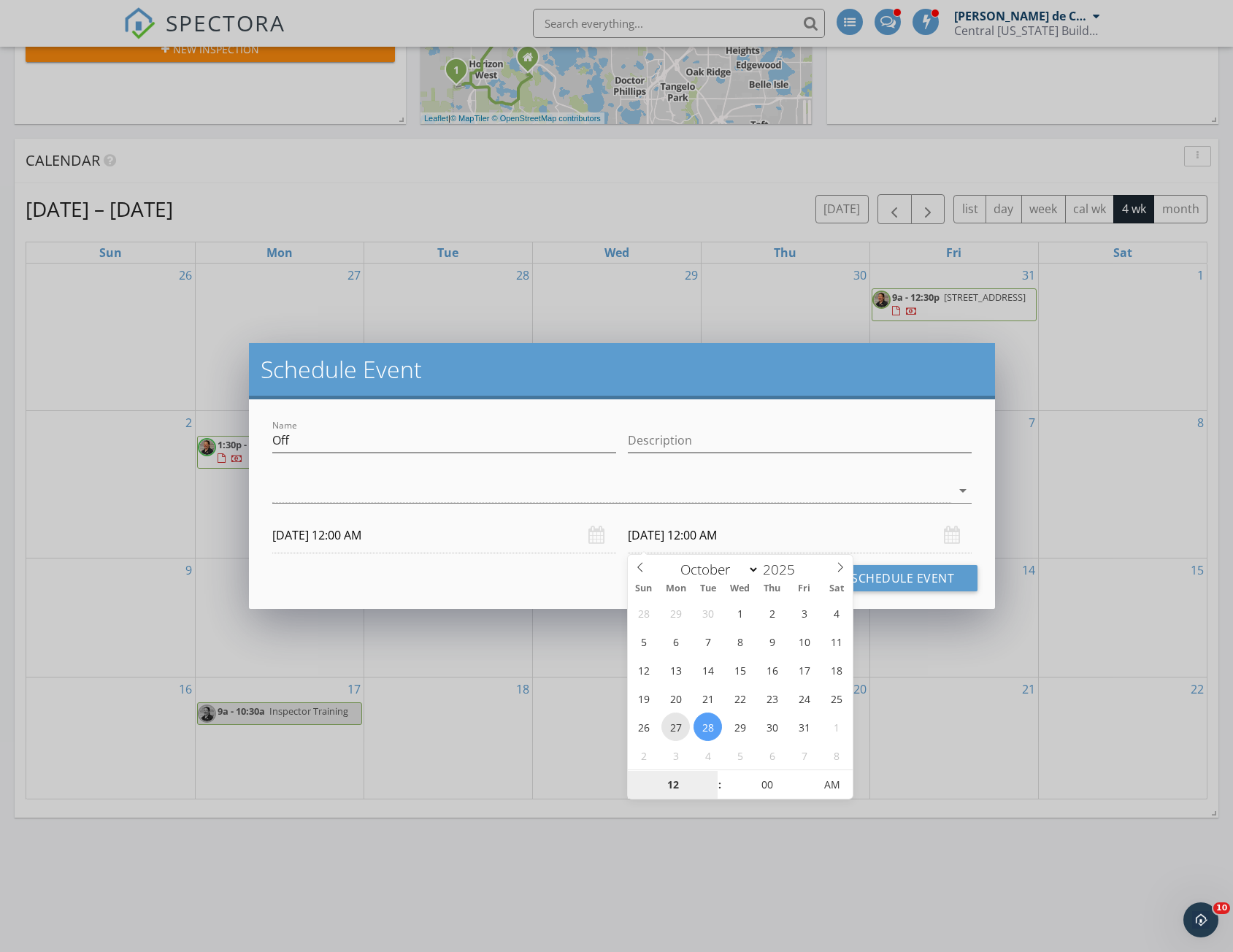
type input "10/27/2025 12:00 AM"
click at [878, 600] on div "Name Off Description check_box_outline_blank JT Edgren check_box_outline_blank …" at bounding box center [621, 504] width 746 height 210
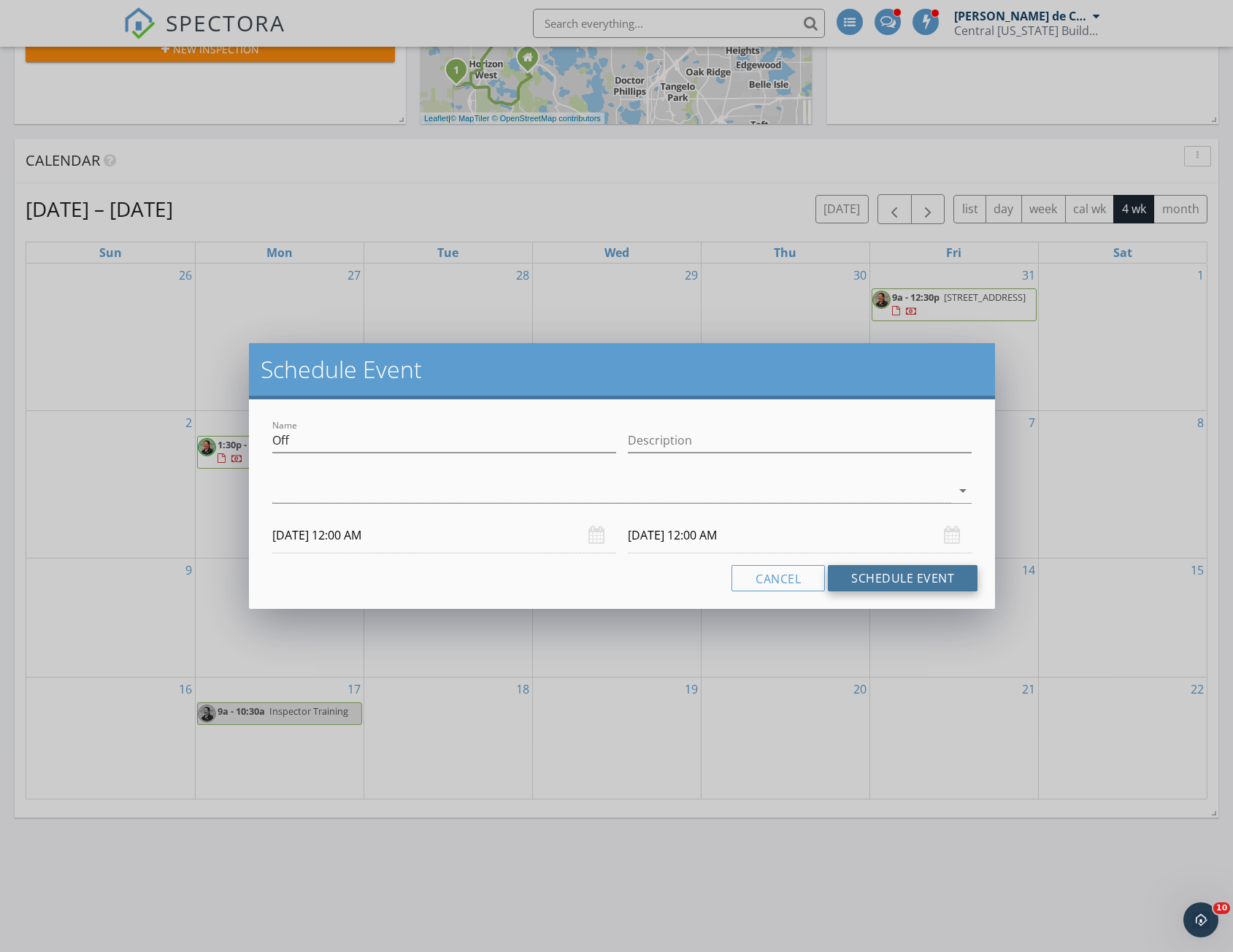
click at [880, 581] on button "Schedule Event" at bounding box center [902, 579] width 150 height 27
click at [583, 500] on div at bounding box center [612, 491] width 679 height 24
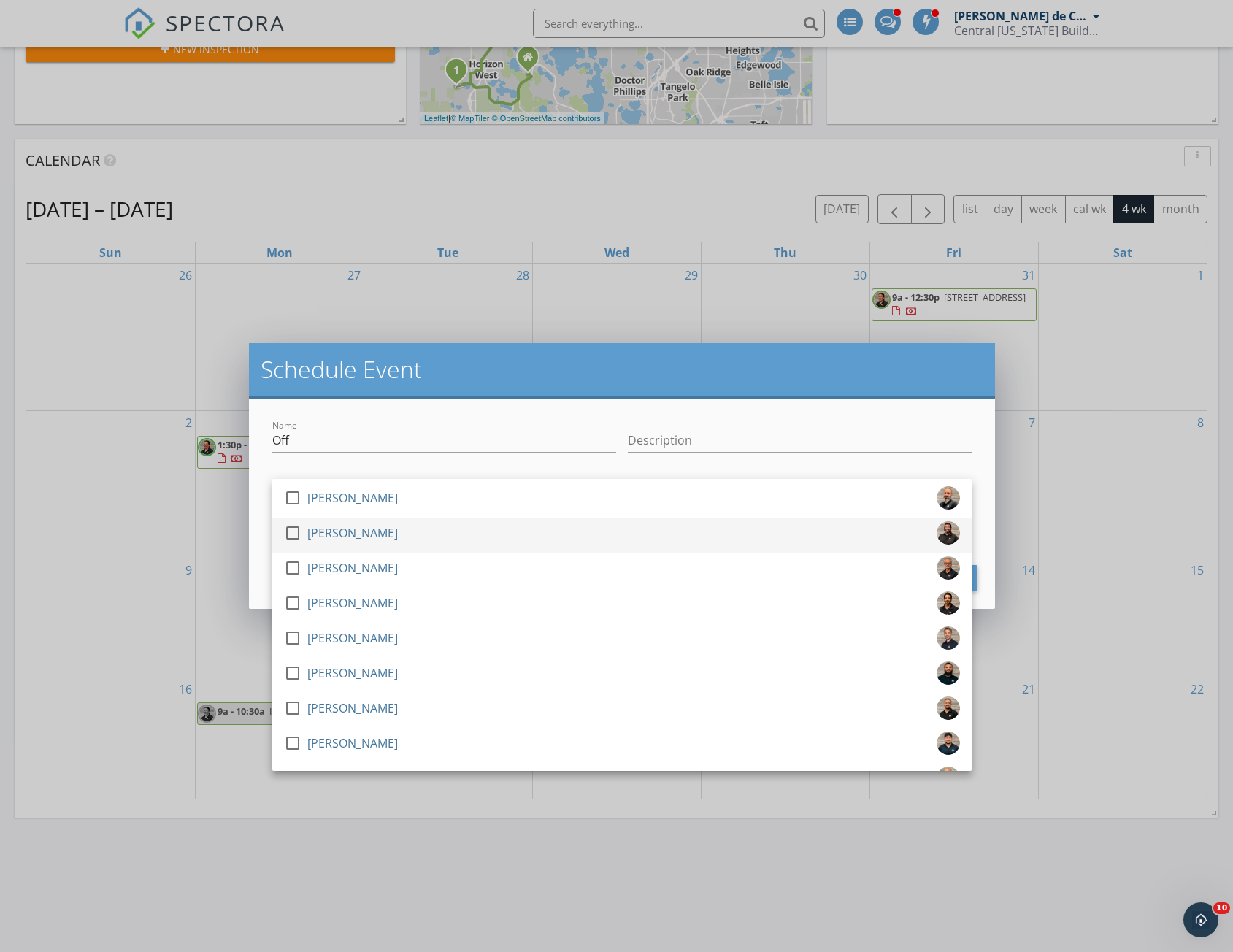
scroll to position [219, 0]
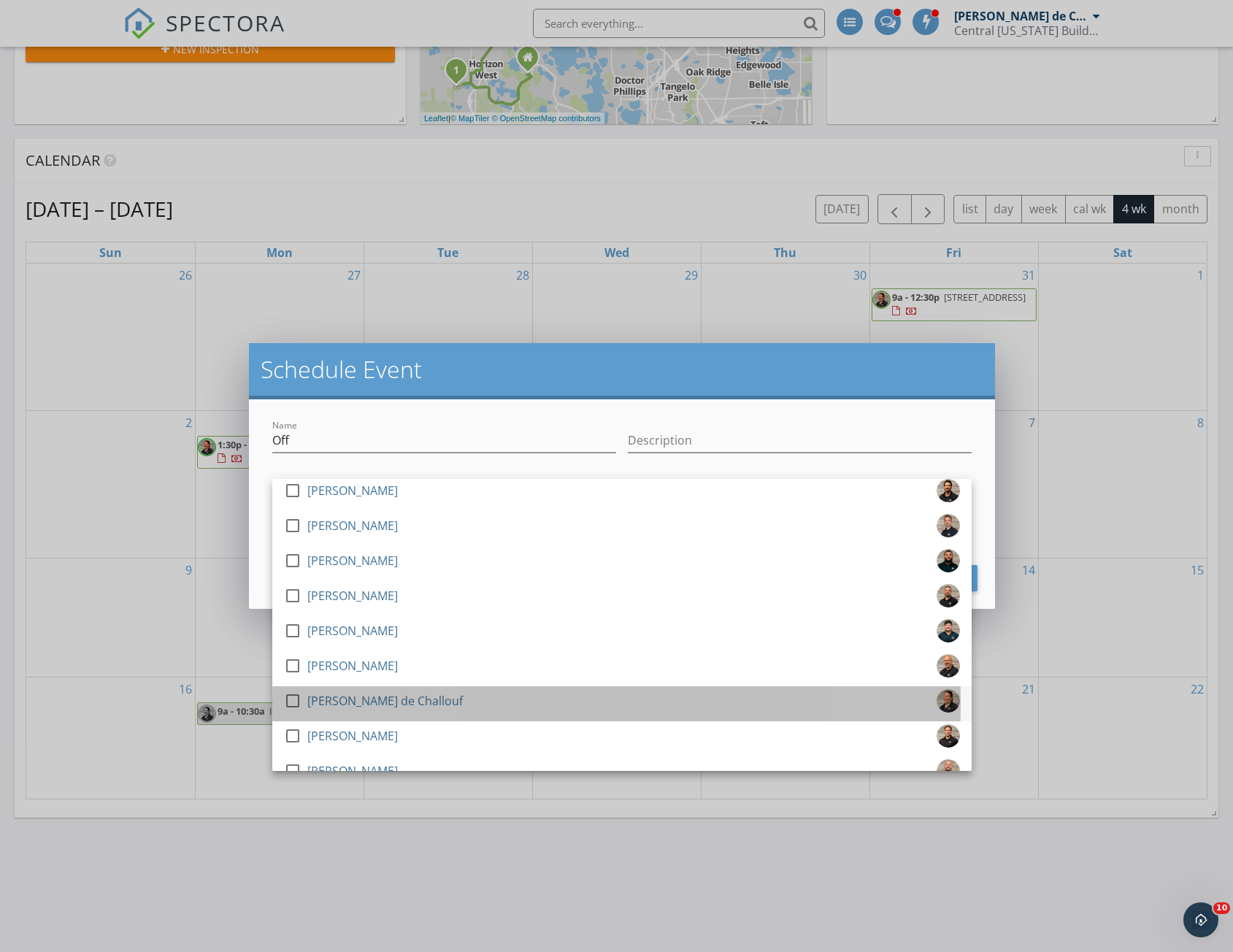
click at [418, 704] on div "[PERSON_NAME] de Challouf" at bounding box center [384, 701] width 156 height 24
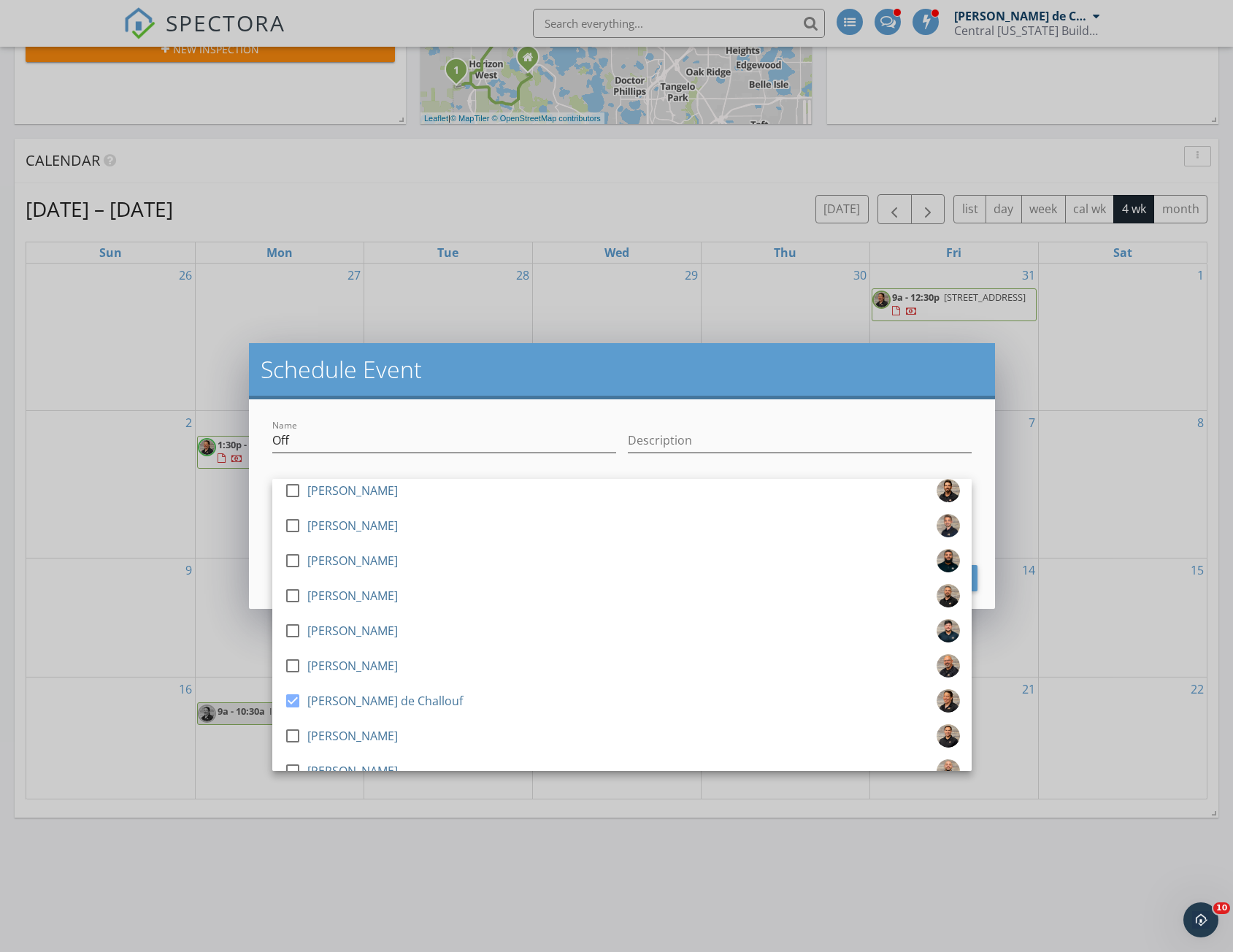
click at [987, 470] on div "Name Off Description check_box_outline_blank JT Edgren check_box_outline_blank …" at bounding box center [621, 504] width 746 height 210
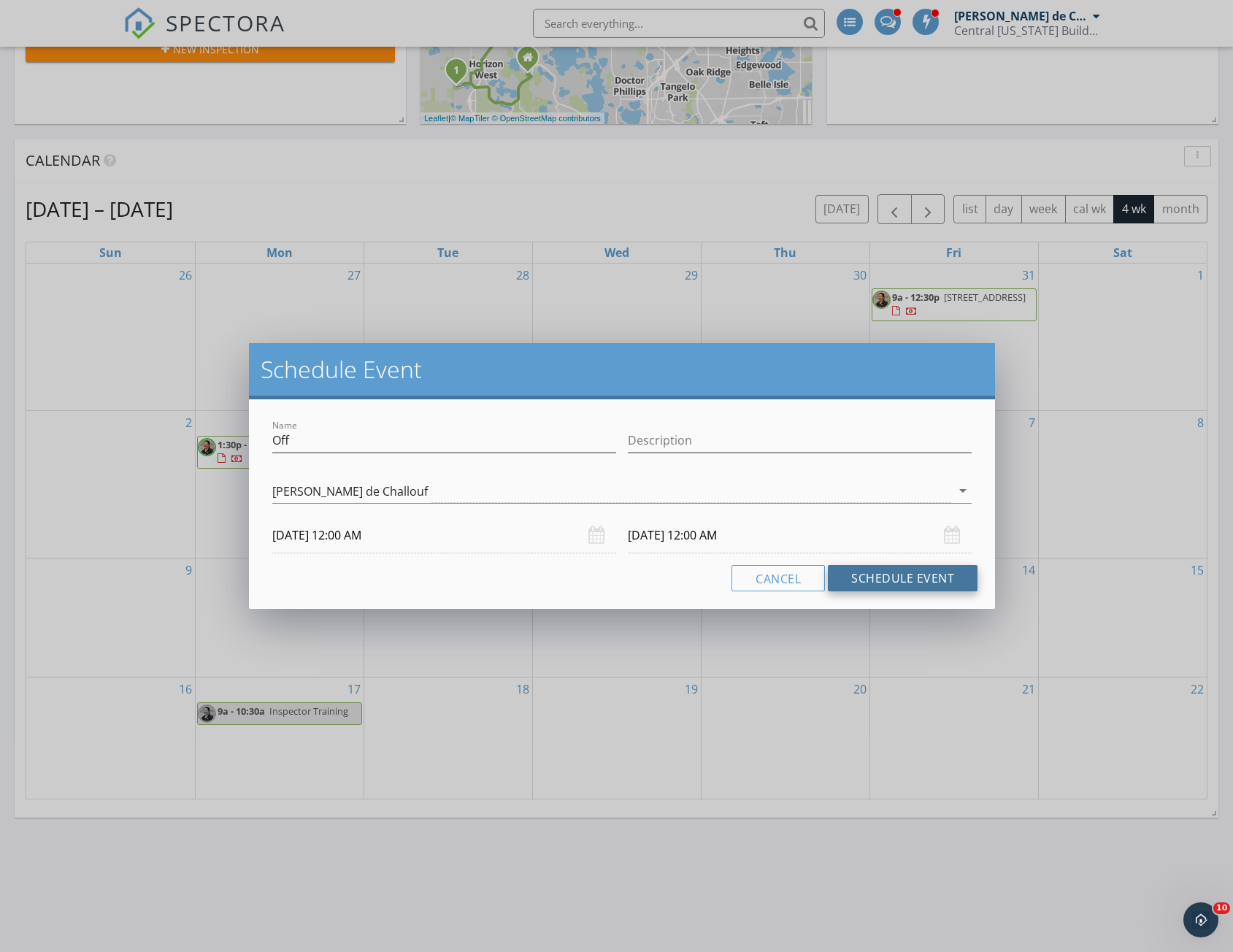
click at [901, 580] on button "Schedule Event" at bounding box center [902, 579] width 150 height 27
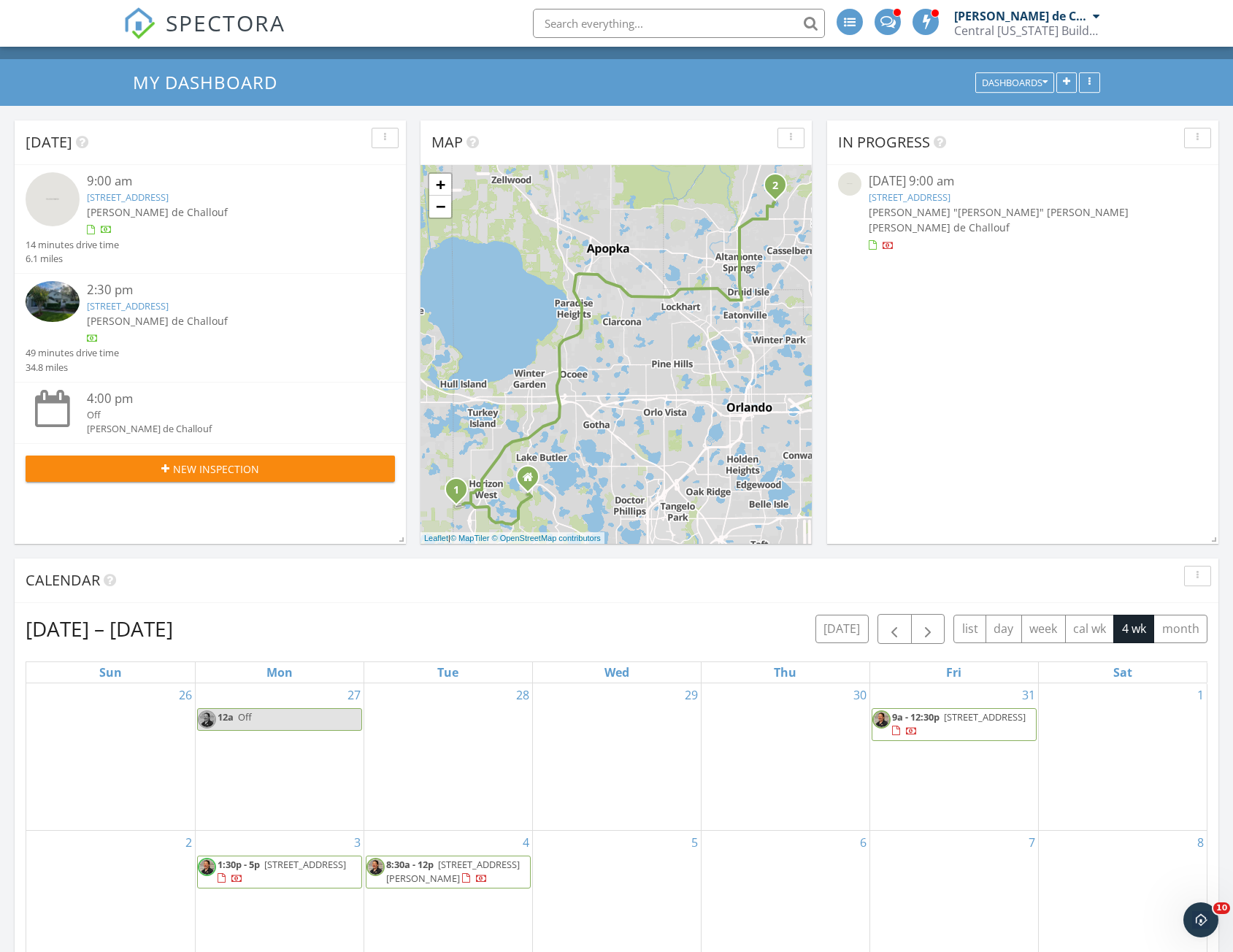
scroll to position [0, 0]
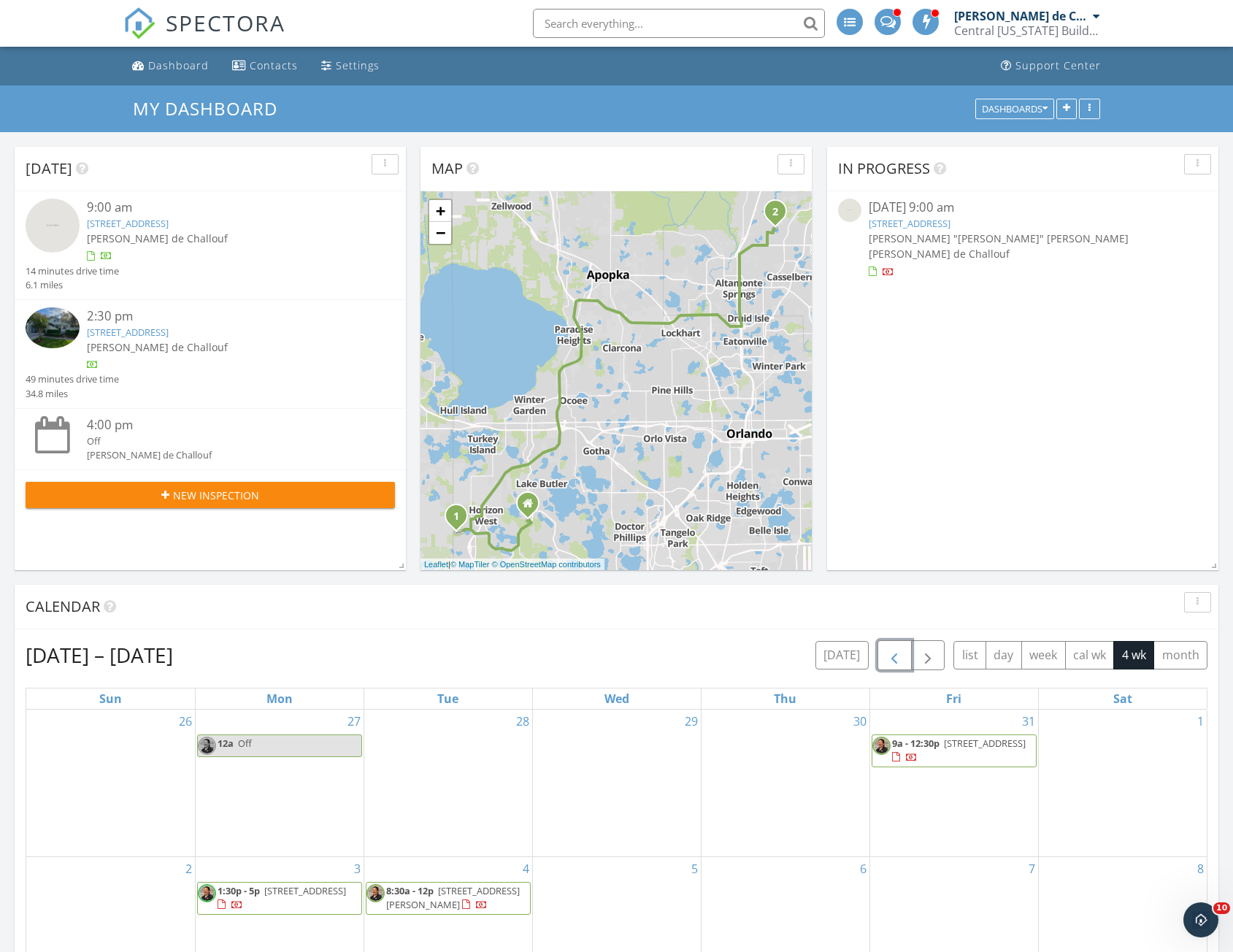
click at [893, 654] on span "button" at bounding box center [894, 655] width 18 height 18
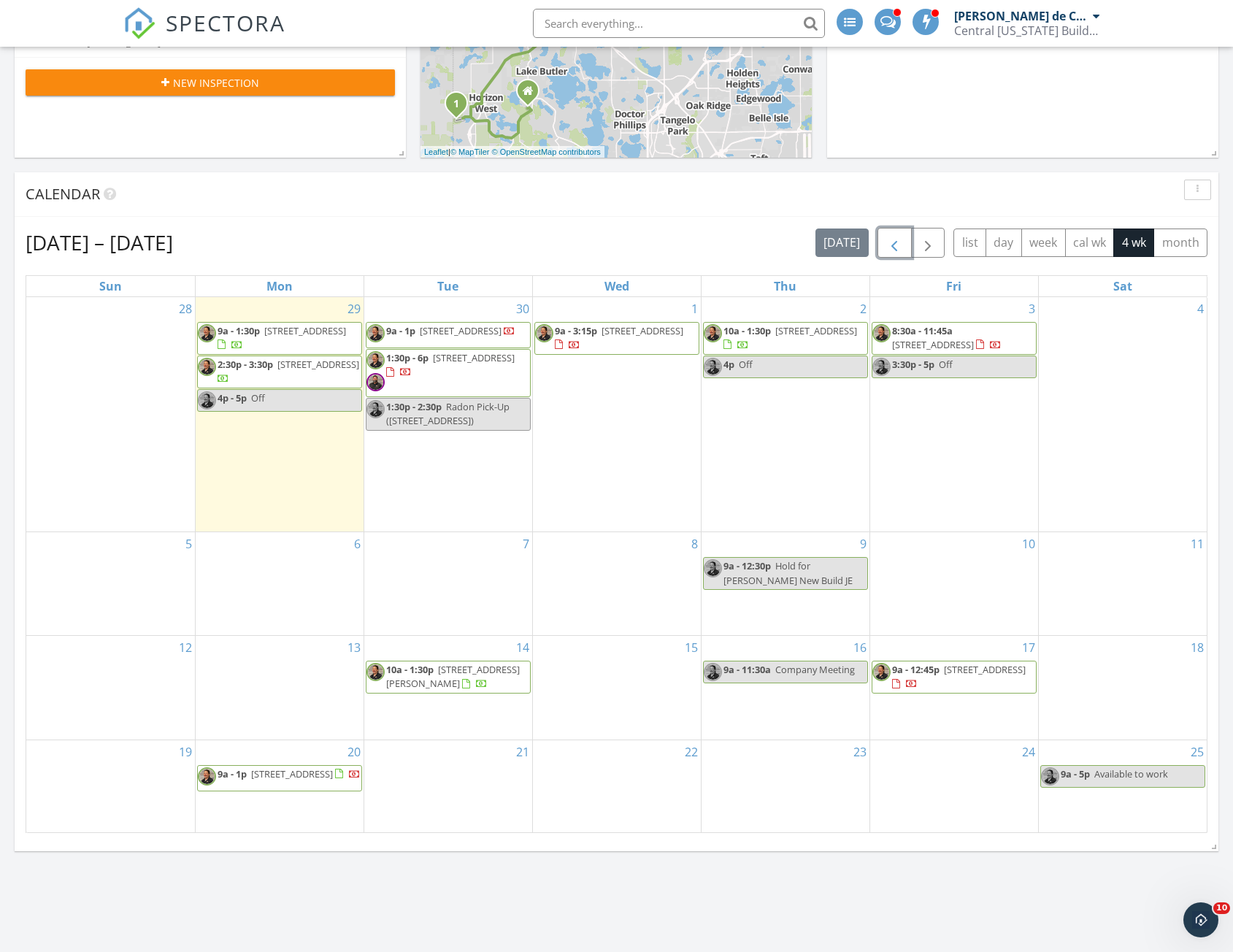
scroll to position [438, 0]
